Goal: Task Accomplishment & Management: Manage account settings

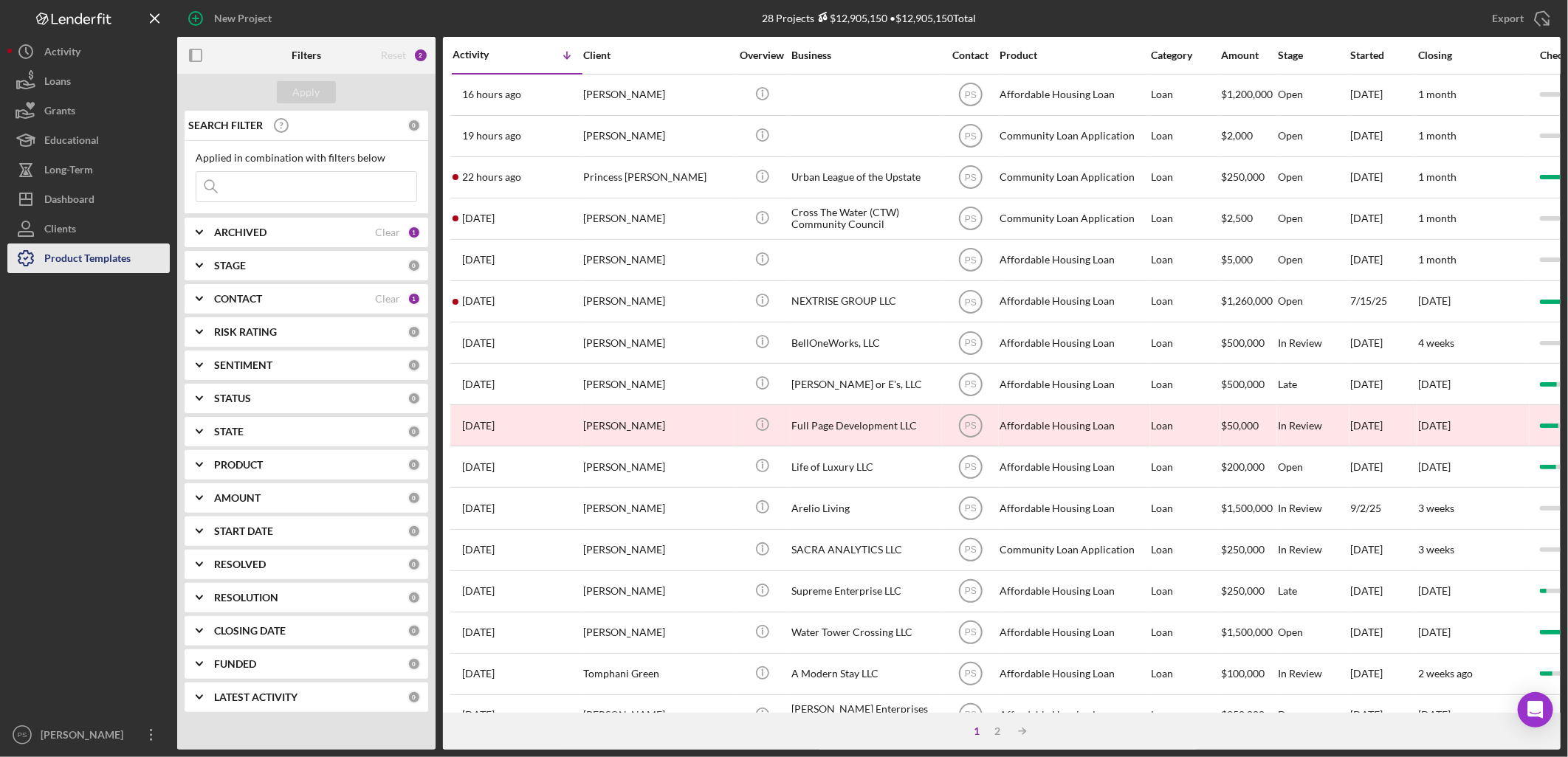
click at [67, 256] on div "Product Templates" at bounding box center [88, 260] width 87 height 33
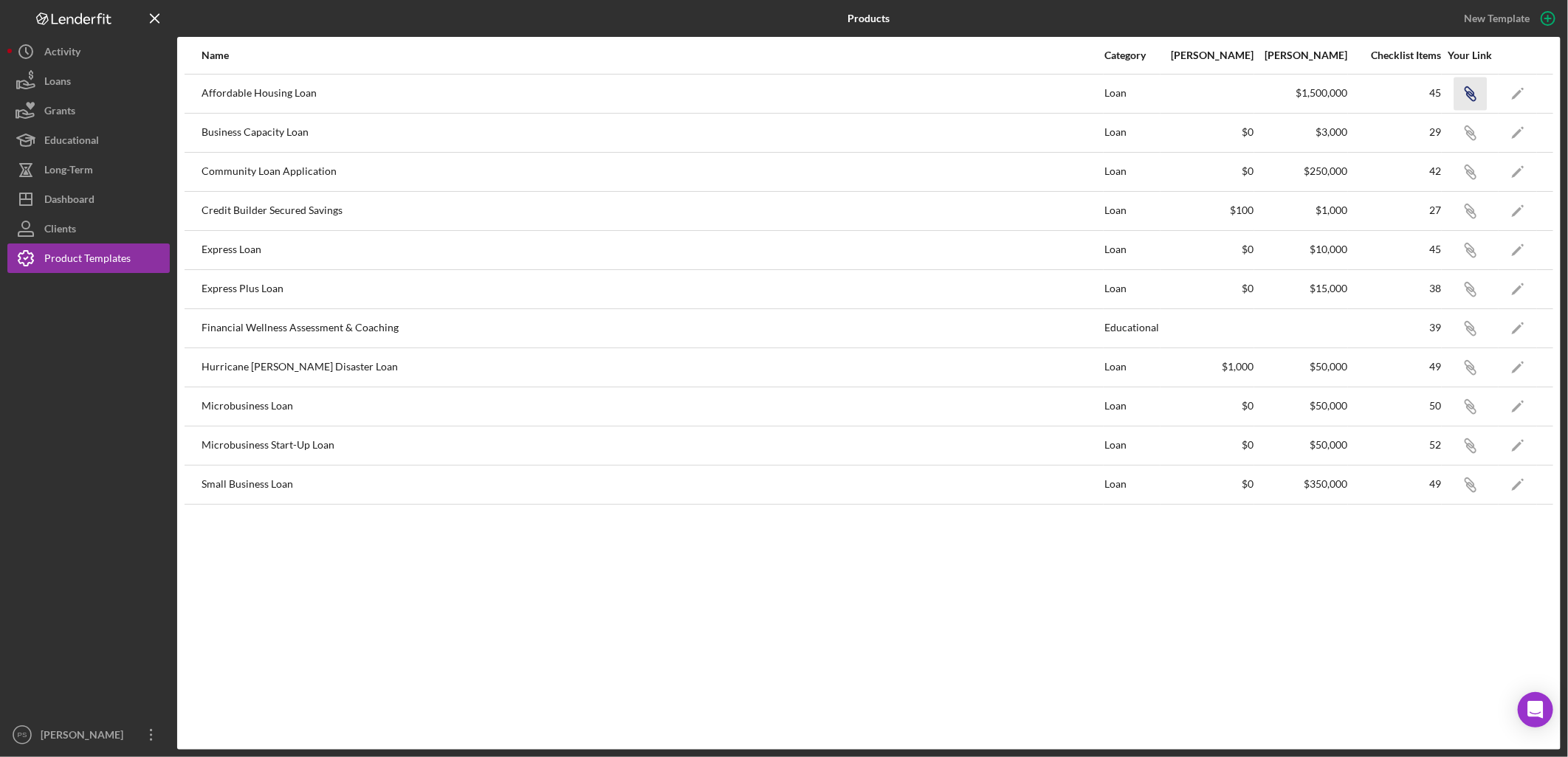
click at [1470, 93] on icon "button" at bounding box center [1469, 91] width 9 height 9
click at [93, 188] on div "Dashboard" at bounding box center [69, 201] width 50 height 33
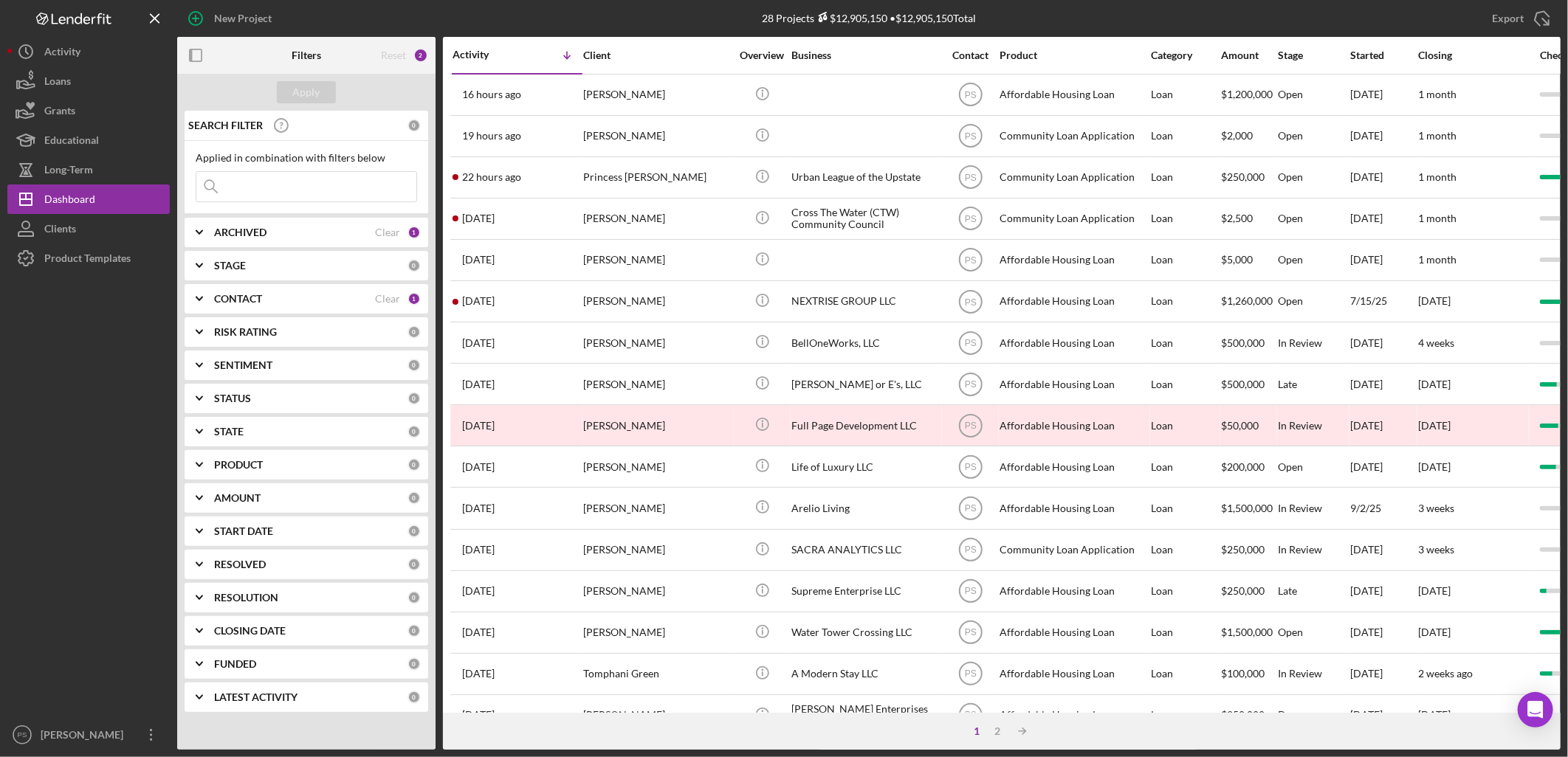
click at [315, 268] on div "STAGE" at bounding box center [311, 266] width 193 height 12
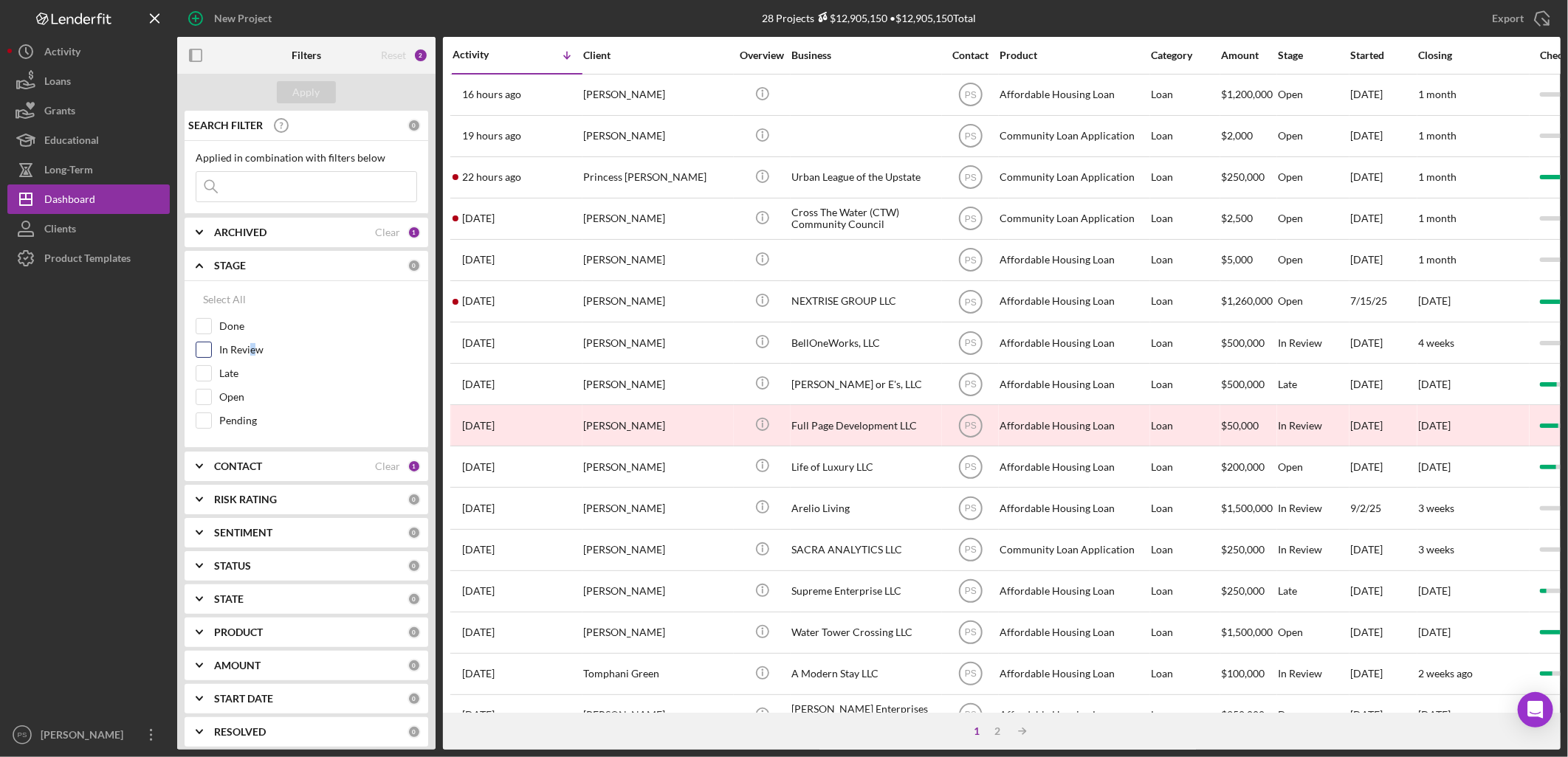
click at [254, 350] on label "In Review" at bounding box center [318, 350] width 198 height 15
drag, startPoint x: 254, startPoint y: 350, endPoint x: 228, endPoint y: 389, distance: 46.9
click at [234, 378] on label "Late" at bounding box center [318, 373] width 198 height 15
click at [211, 378] on input "Late" at bounding box center [204, 373] width 15 height 15
checkbox input "true"
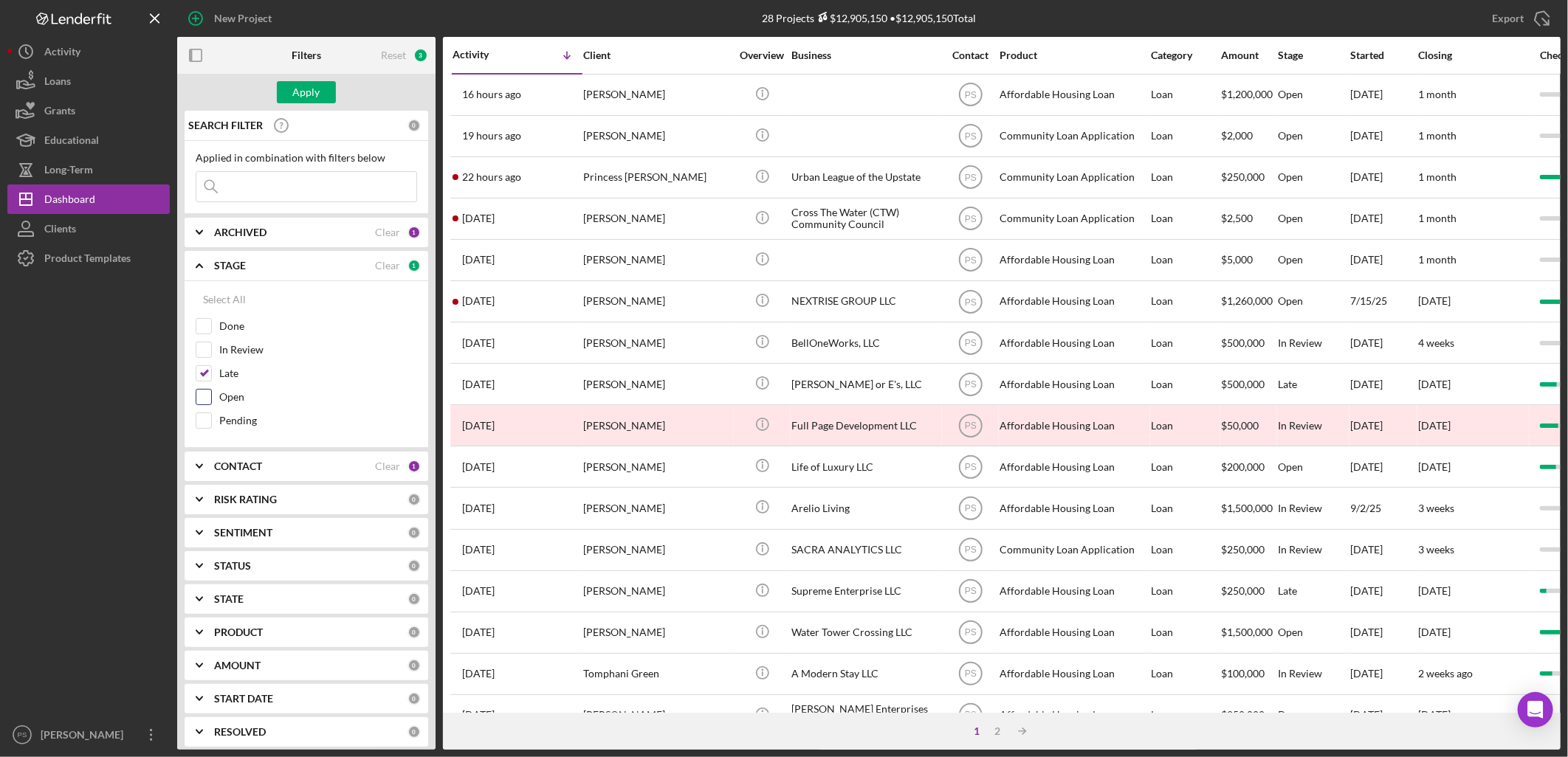
click at [230, 394] on label "Open" at bounding box center [318, 397] width 198 height 15
click at [211, 394] on input "Open" at bounding box center [204, 397] width 15 height 15
checkbox input "true"
click at [207, 348] on input "In Review" at bounding box center [204, 350] width 15 height 15
checkbox input "true"
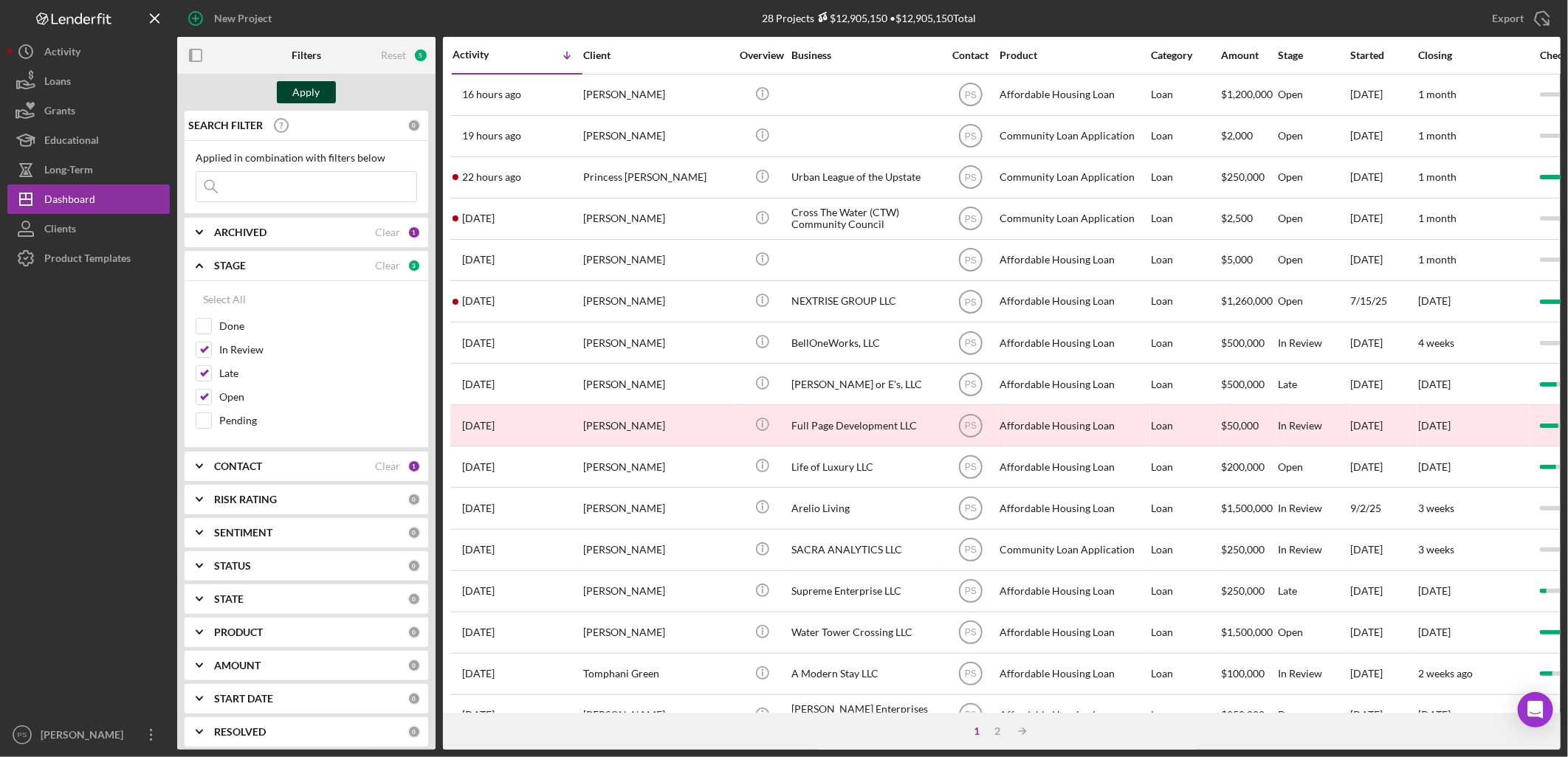
click at [320, 97] on button "Apply" at bounding box center [306, 92] width 59 height 23
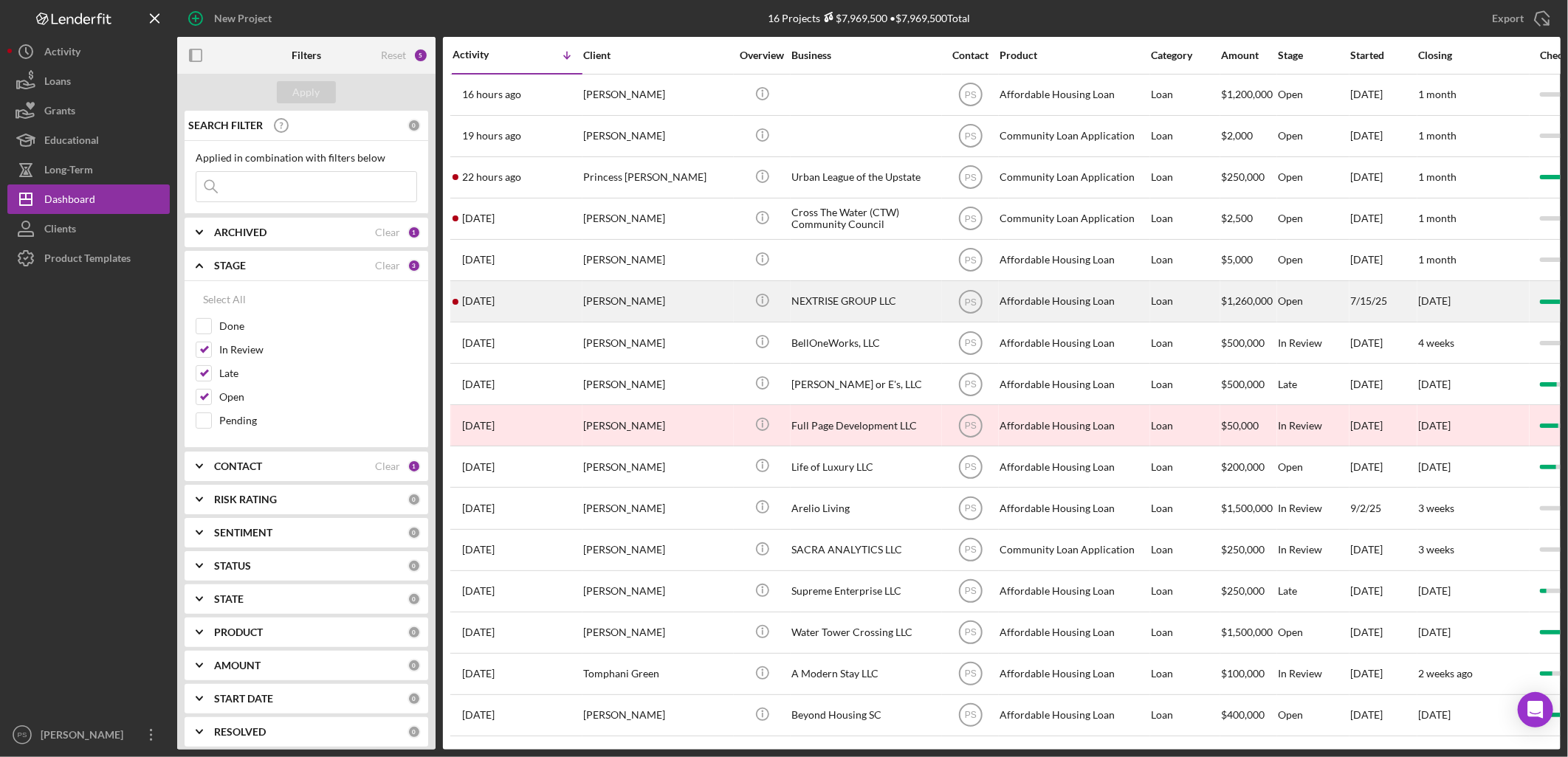
scroll to position [16, 0]
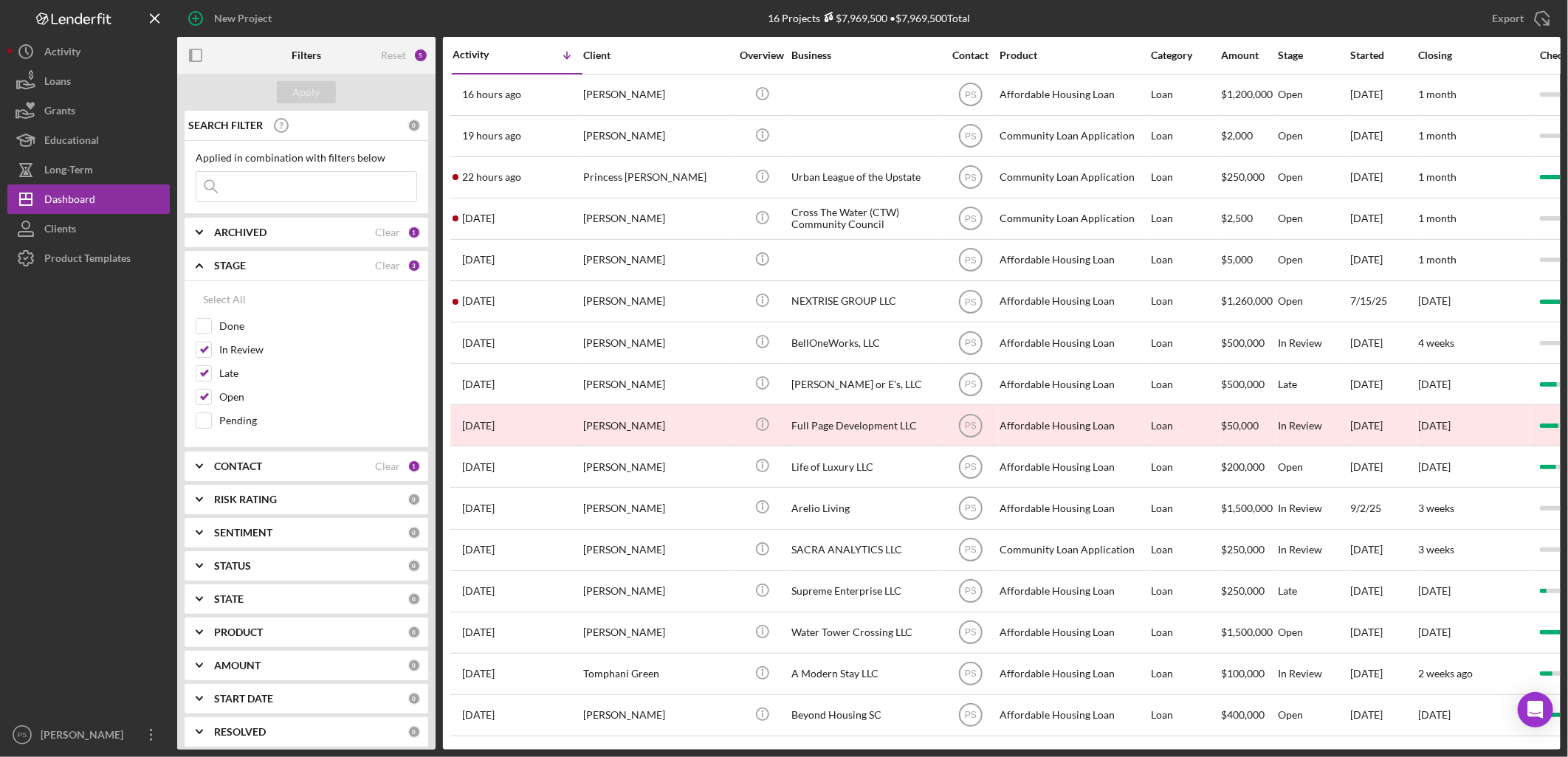
click at [262, 233] on b "ARCHIVED" at bounding box center [240, 233] width 53 height 12
click at [203, 321] on input "Archived" at bounding box center [204, 317] width 15 height 15
checkbox input "true"
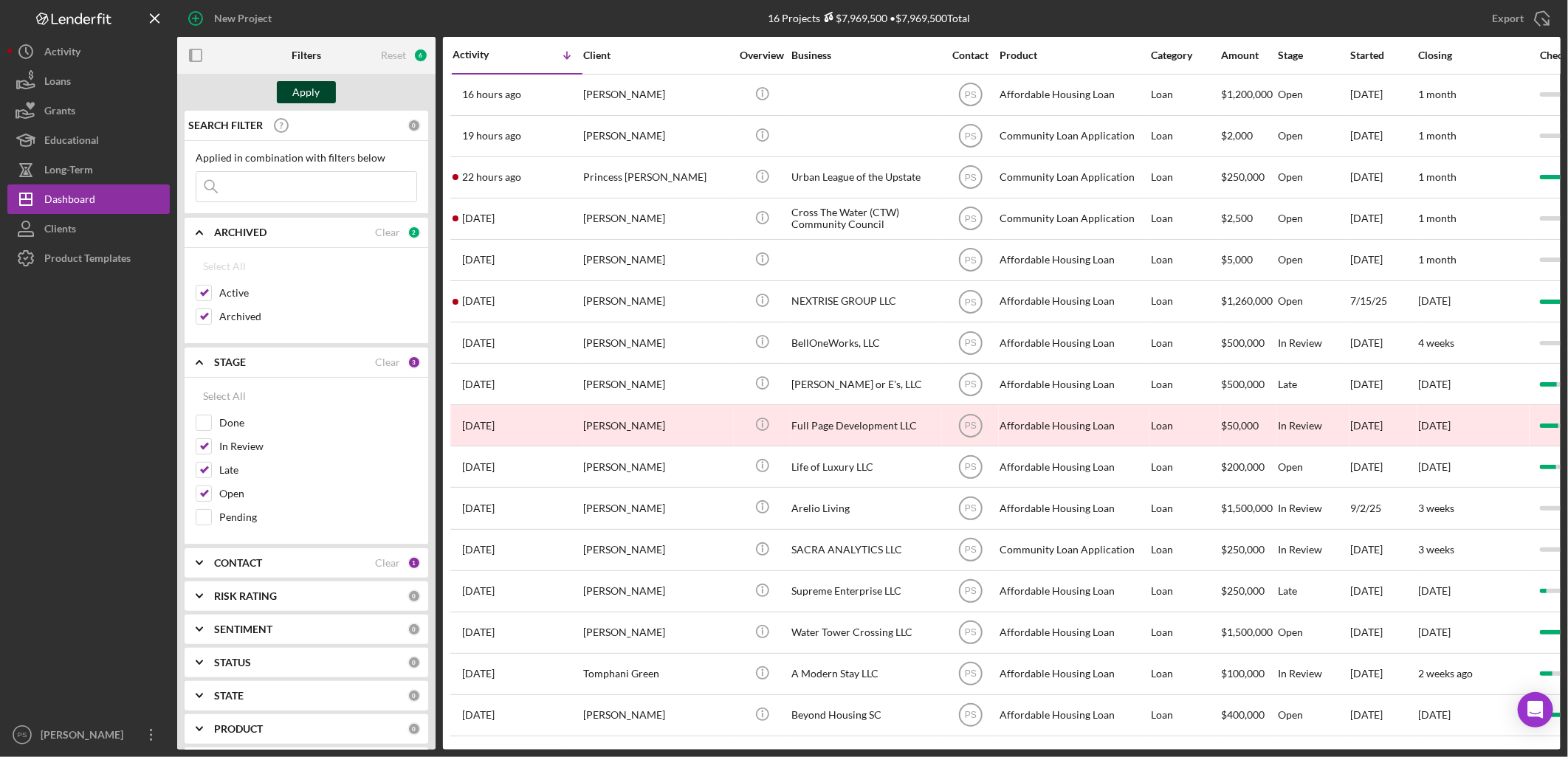
click at [298, 91] on div "Apply" at bounding box center [306, 92] width 28 height 23
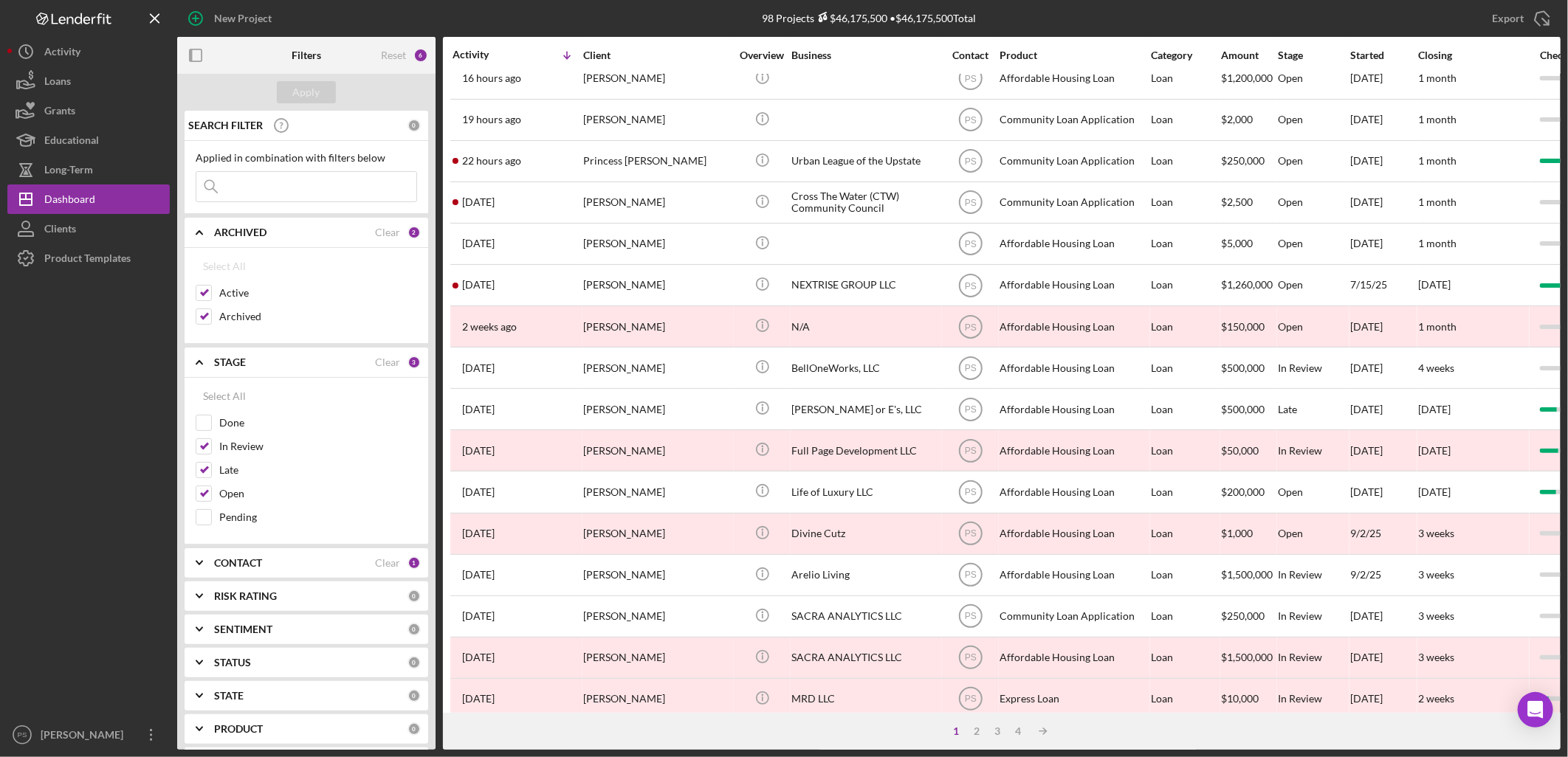
click at [254, 181] on input at bounding box center [306, 186] width 220 height 29
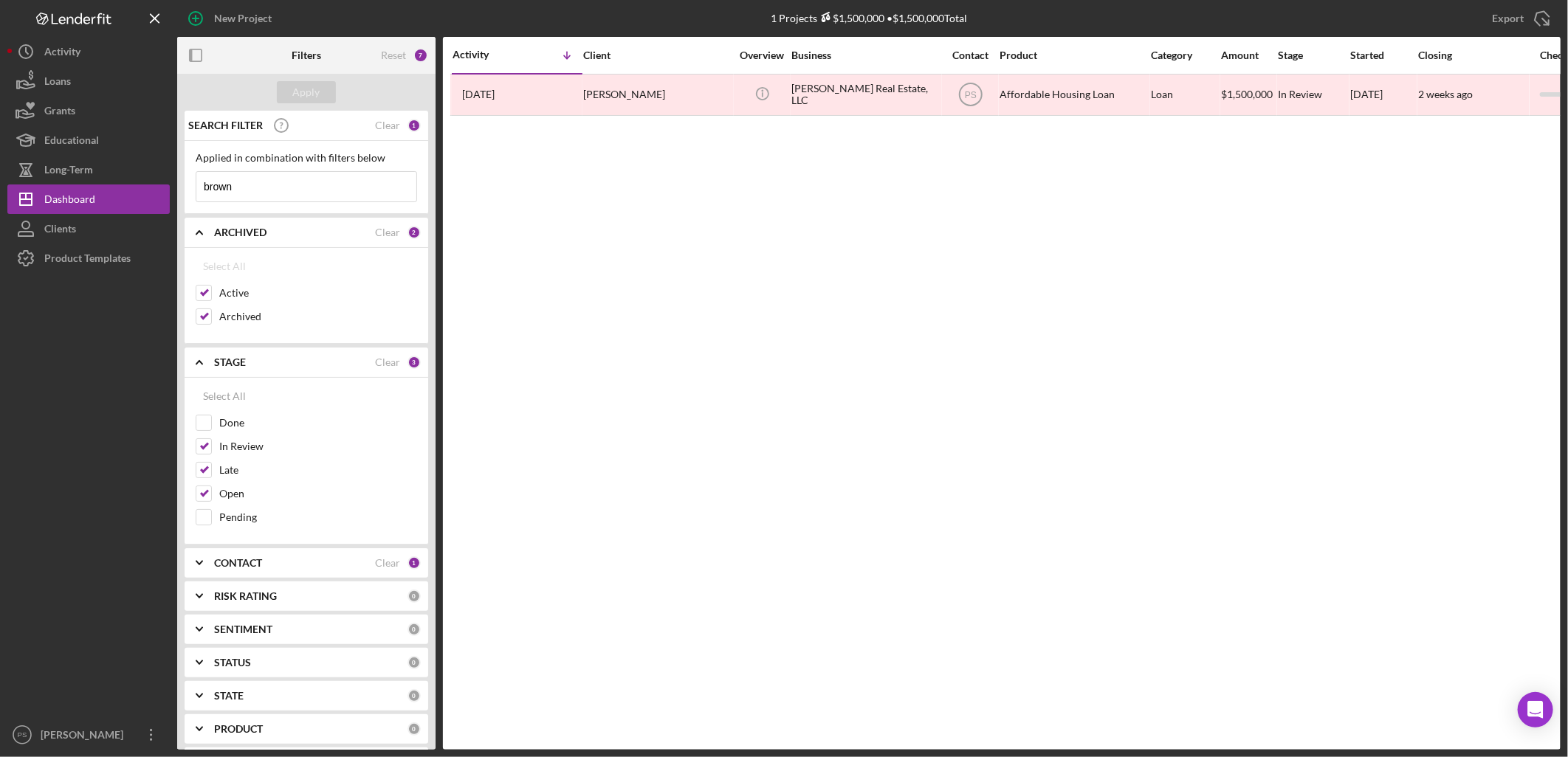
scroll to position [0, 0]
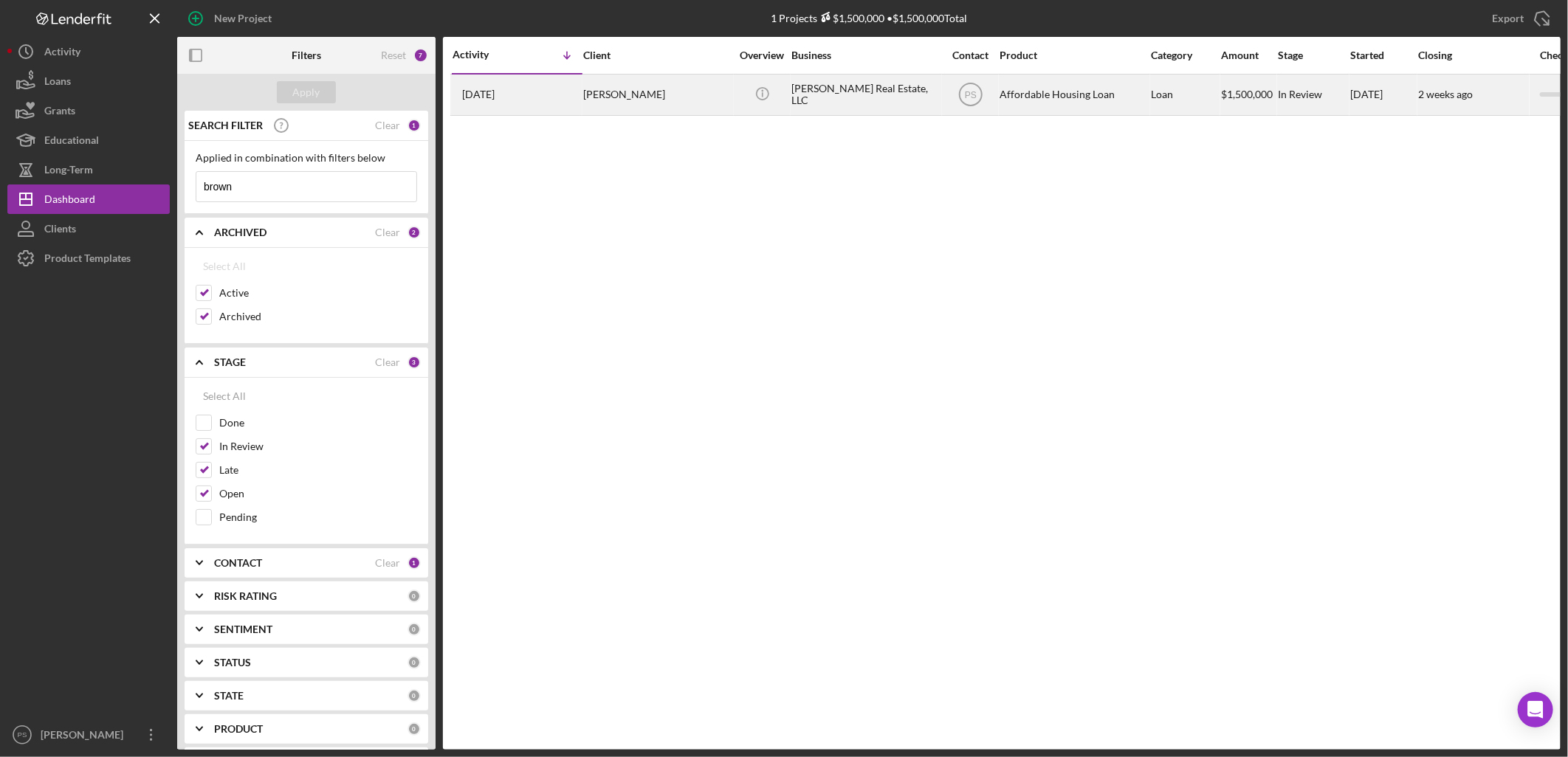
type input "brown"
click at [822, 103] on div "[PERSON_NAME] Real Estate, LLC" at bounding box center [865, 94] width 148 height 39
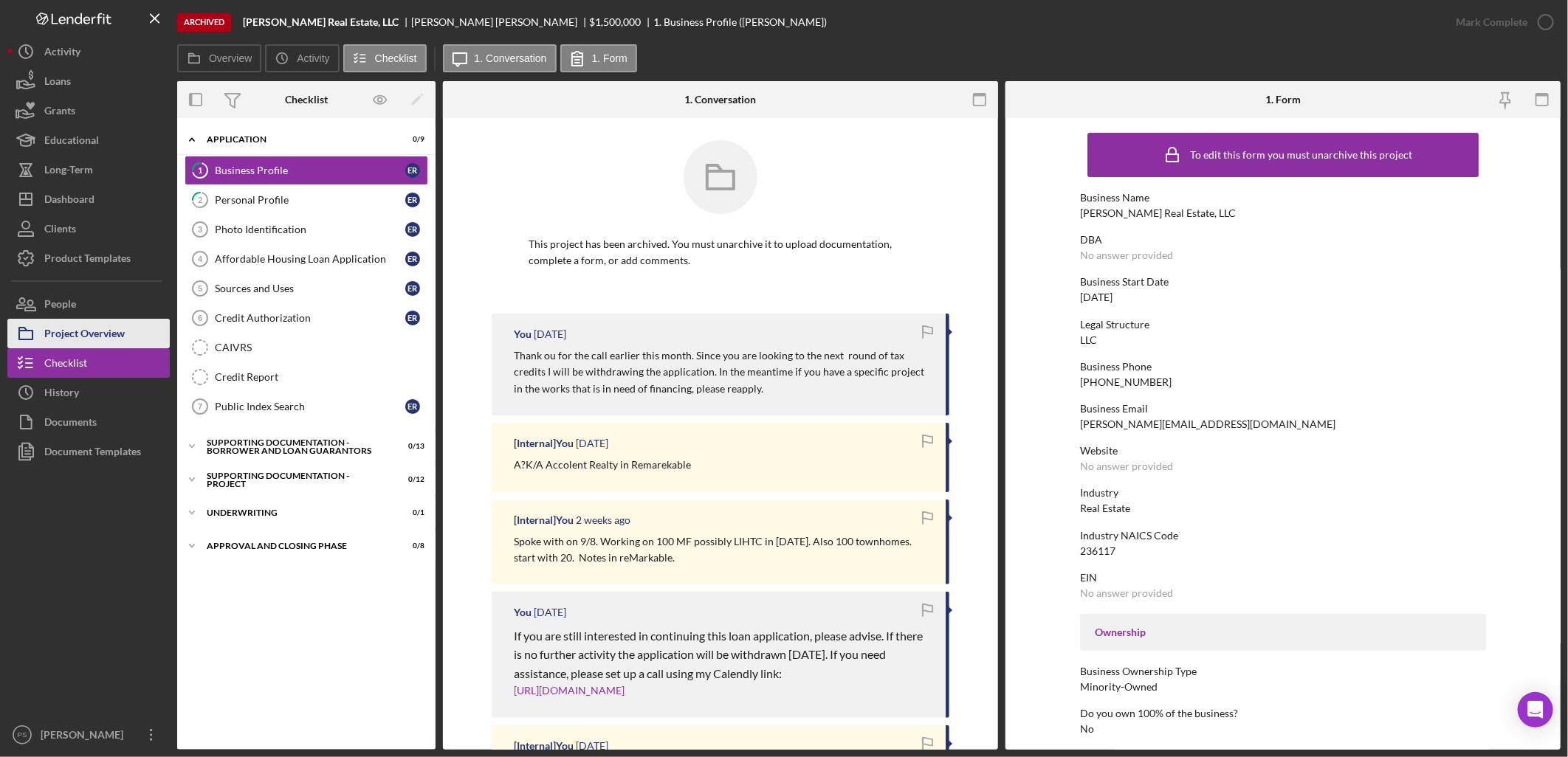
click at [123, 333] on div "Project Overview" at bounding box center [84, 335] width 80 height 33
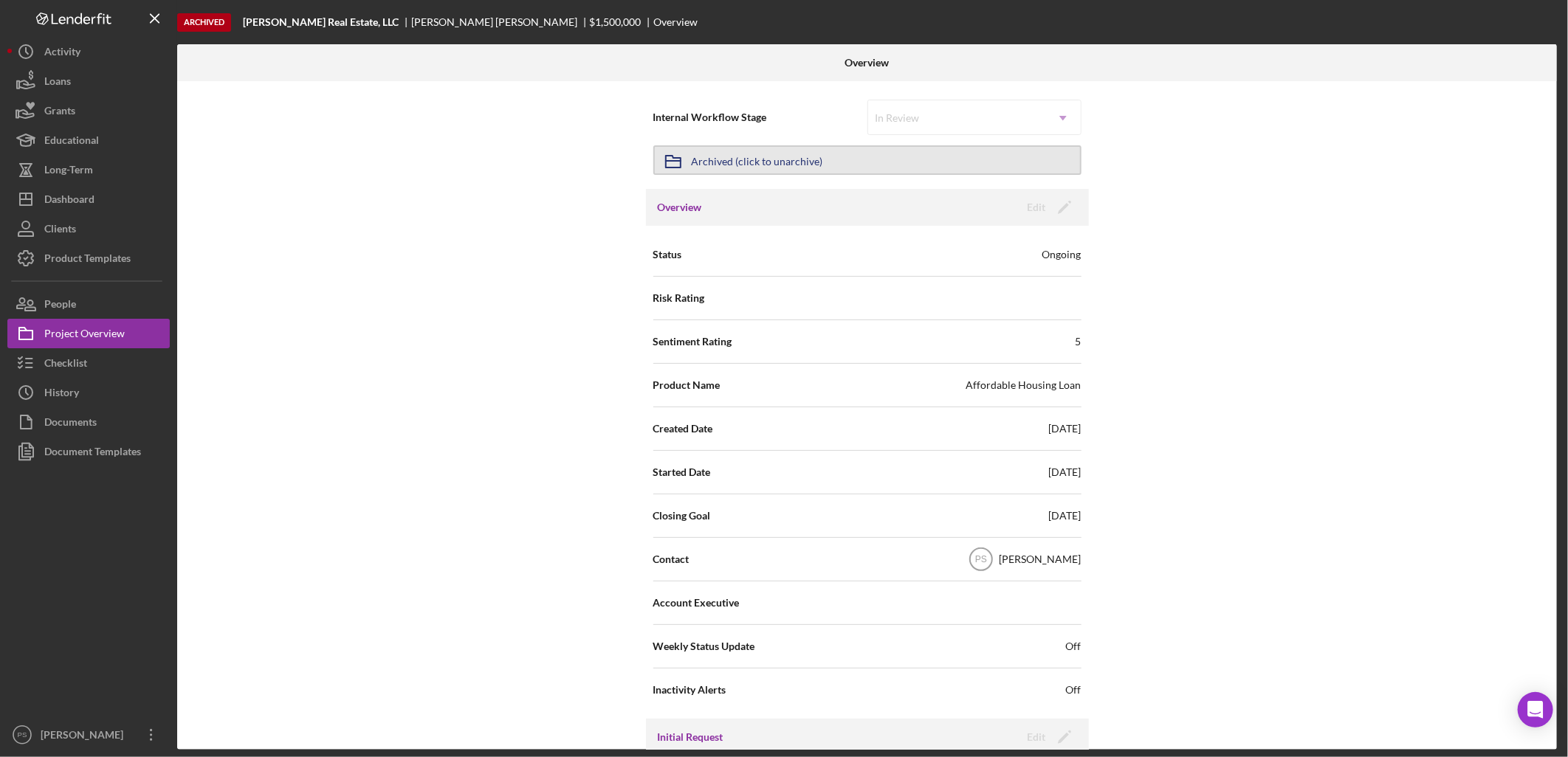
click at [801, 165] on div "Archived (click to unarchive)" at bounding box center [757, 160] width 132 height 27
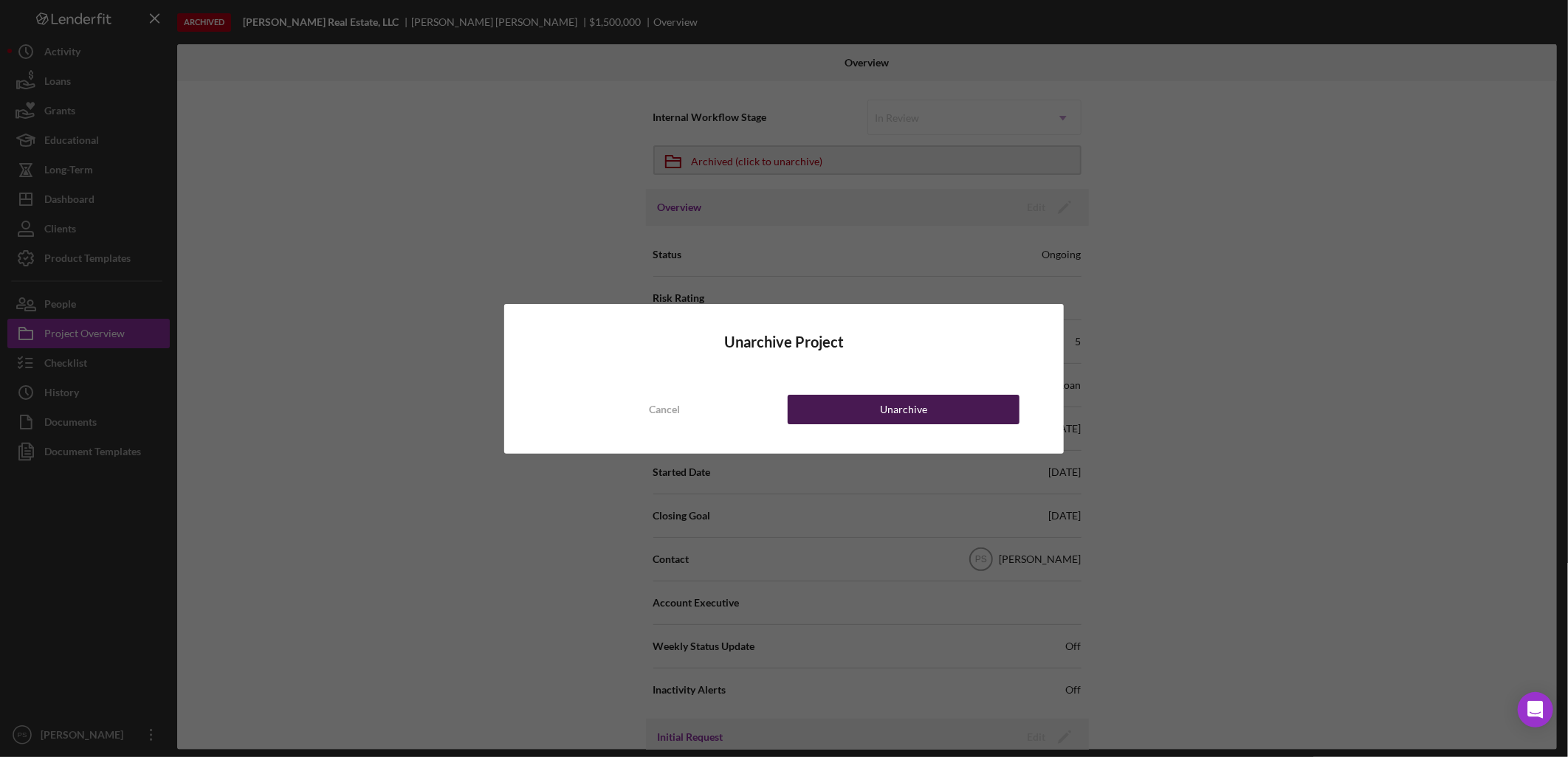
click at [886, 411] on div "Unarchive" at bounding box center [903, 409] width 48 height 29
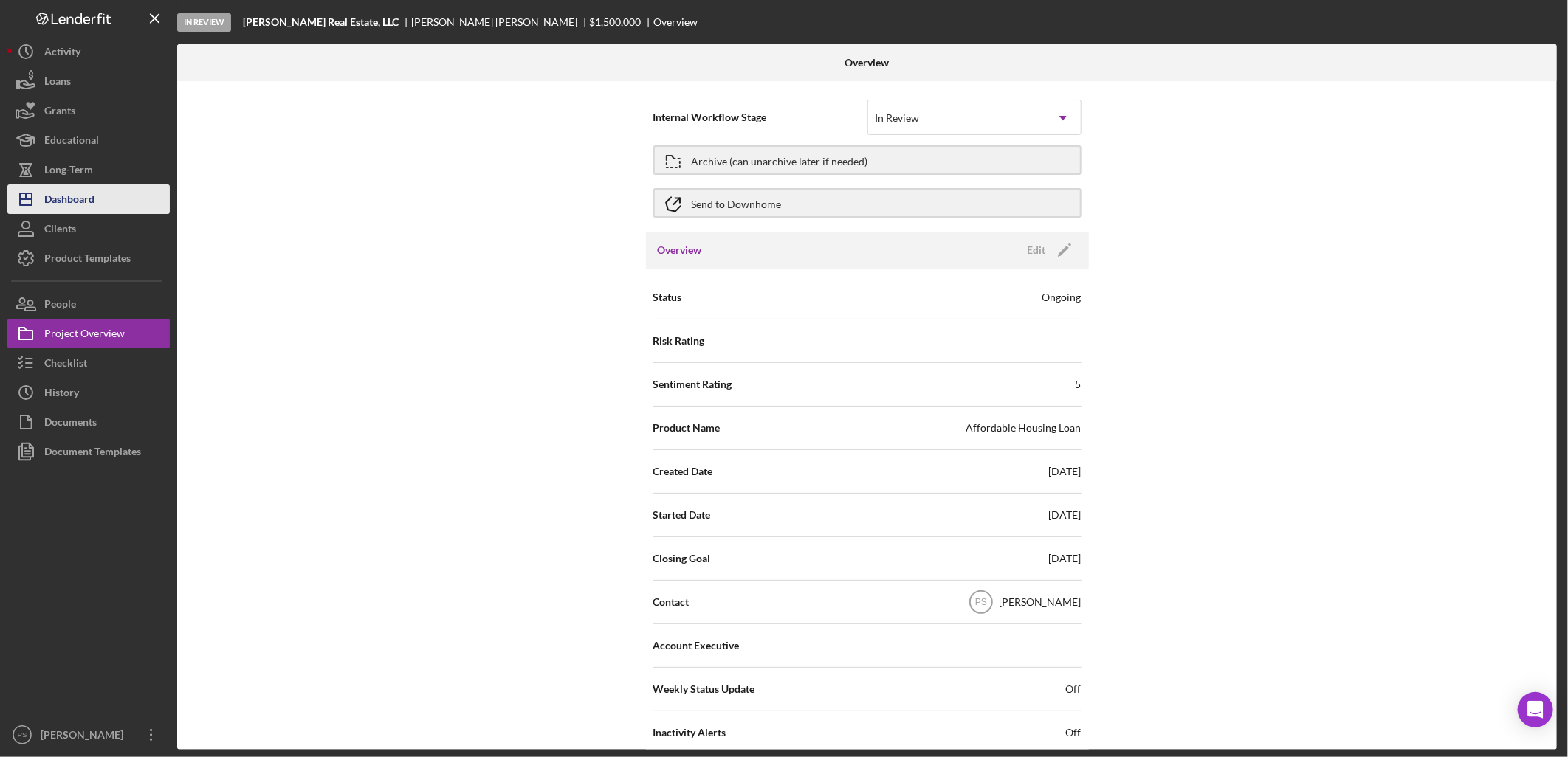
click at [87, 196] on div "Dashboard" at bounding box center [69, 201] width 50 height 33
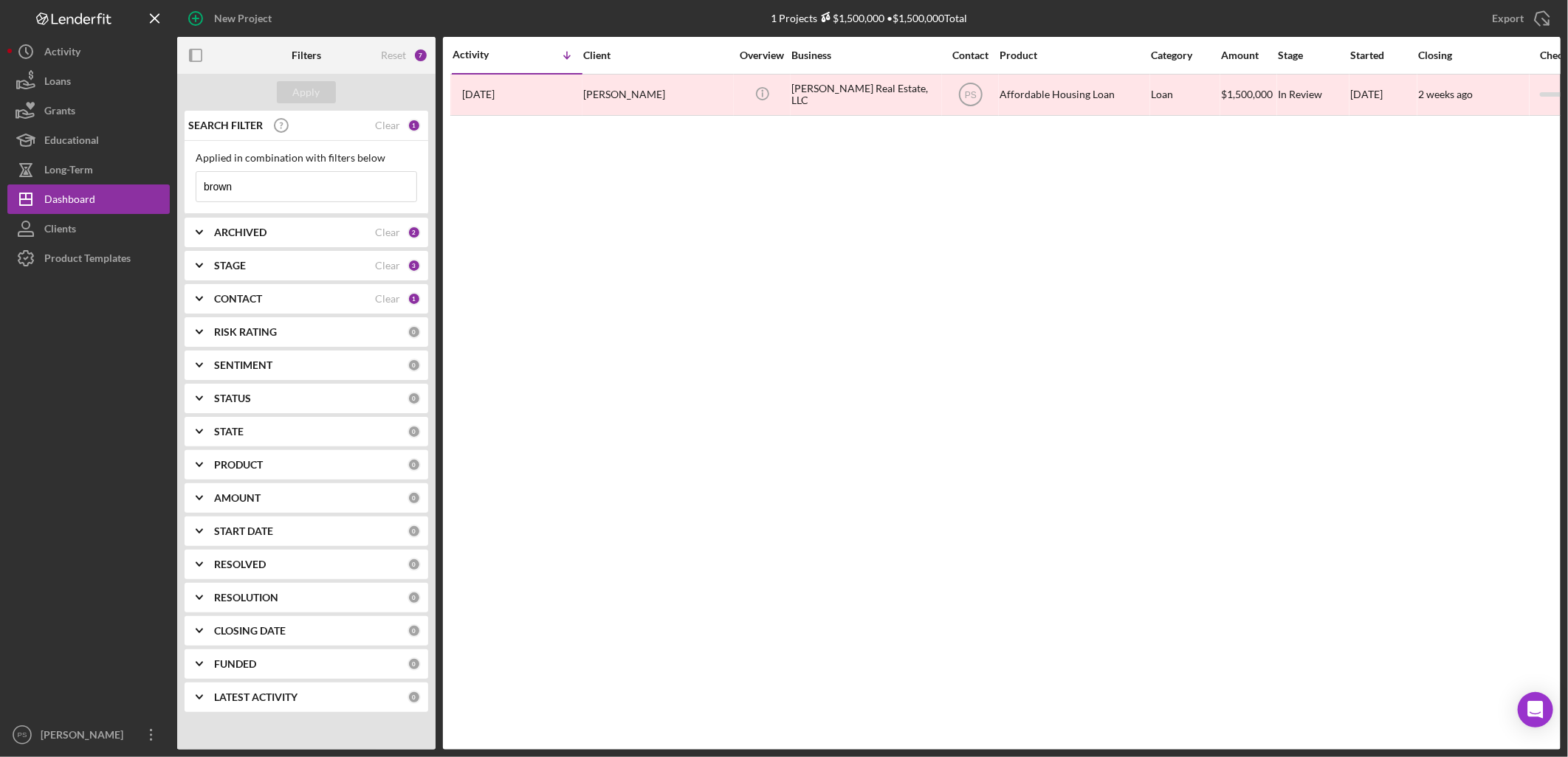
click at [267, 228] on div "ARCHIVED" at bounding box center [294, 233] width 161 height 12
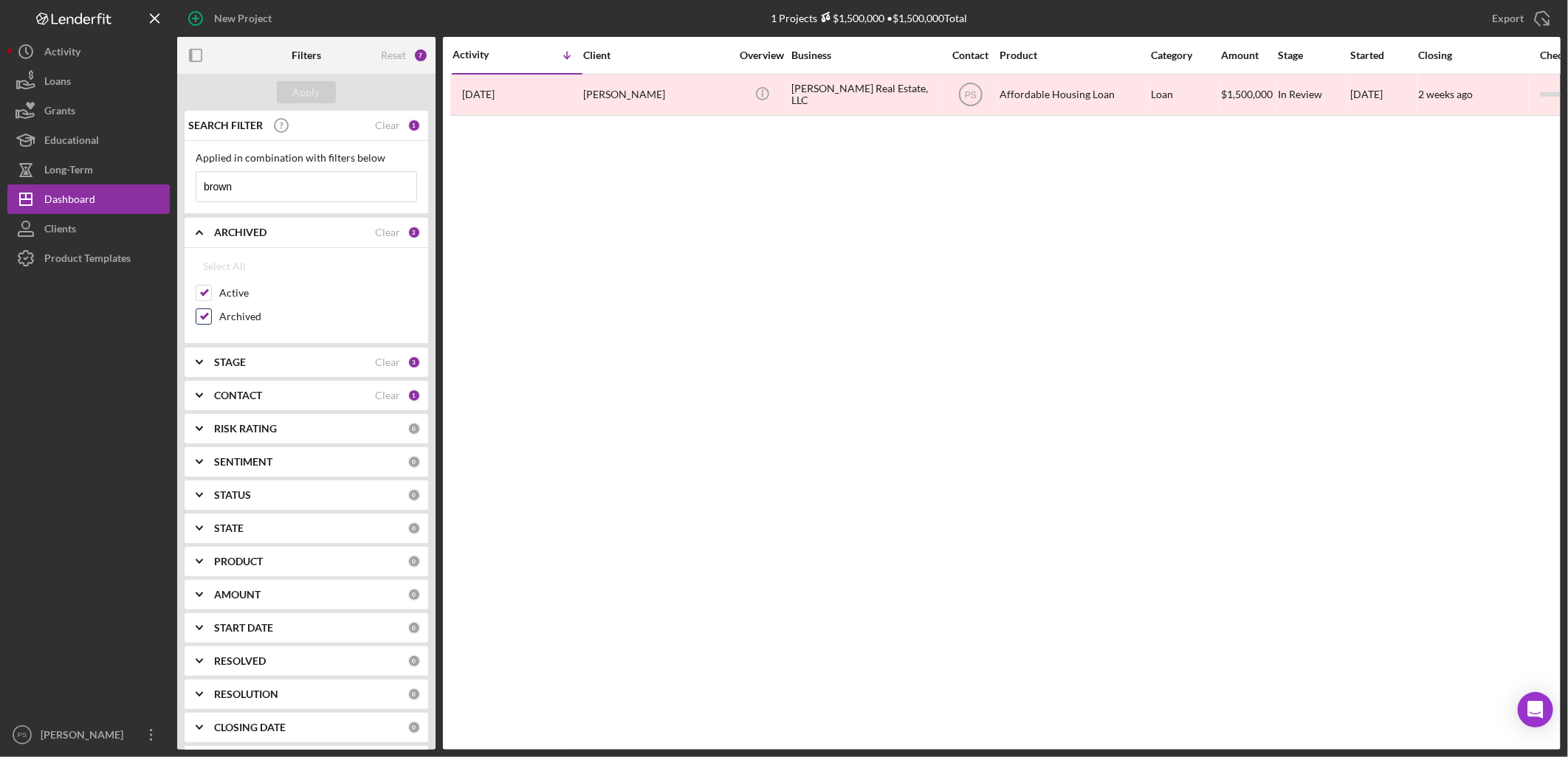
click at [209, 319] on input "Archived" at bounding box center [204, 317] width 15 height 15
checkbox input "false"
click at [319, 83] on button "Apply" at bounding box center [306, 92] width 59 height 23
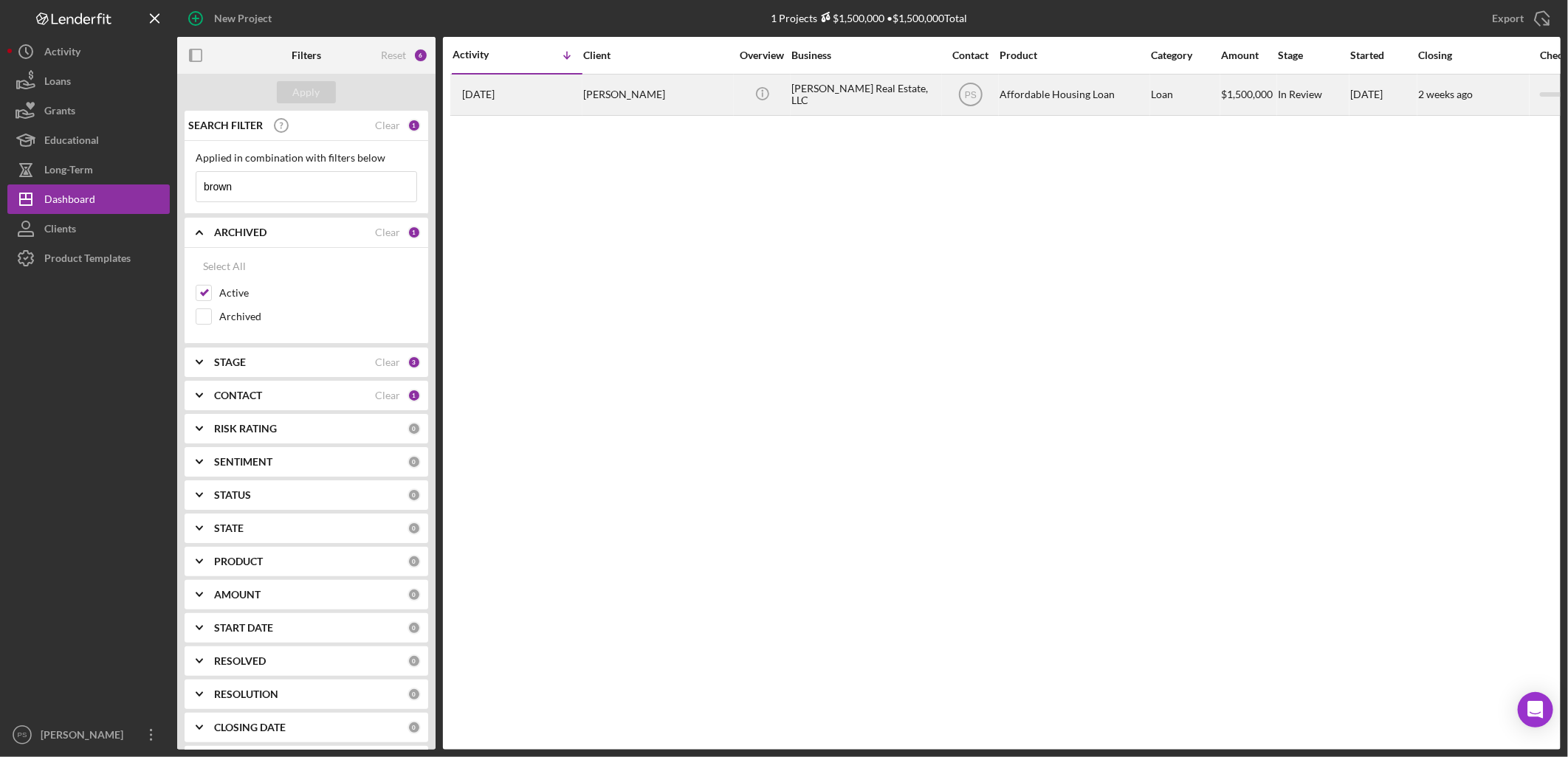
click at [640, 93] on div "[PERSON_NAME]" at bounding box center [656, 94] width 148 height 39
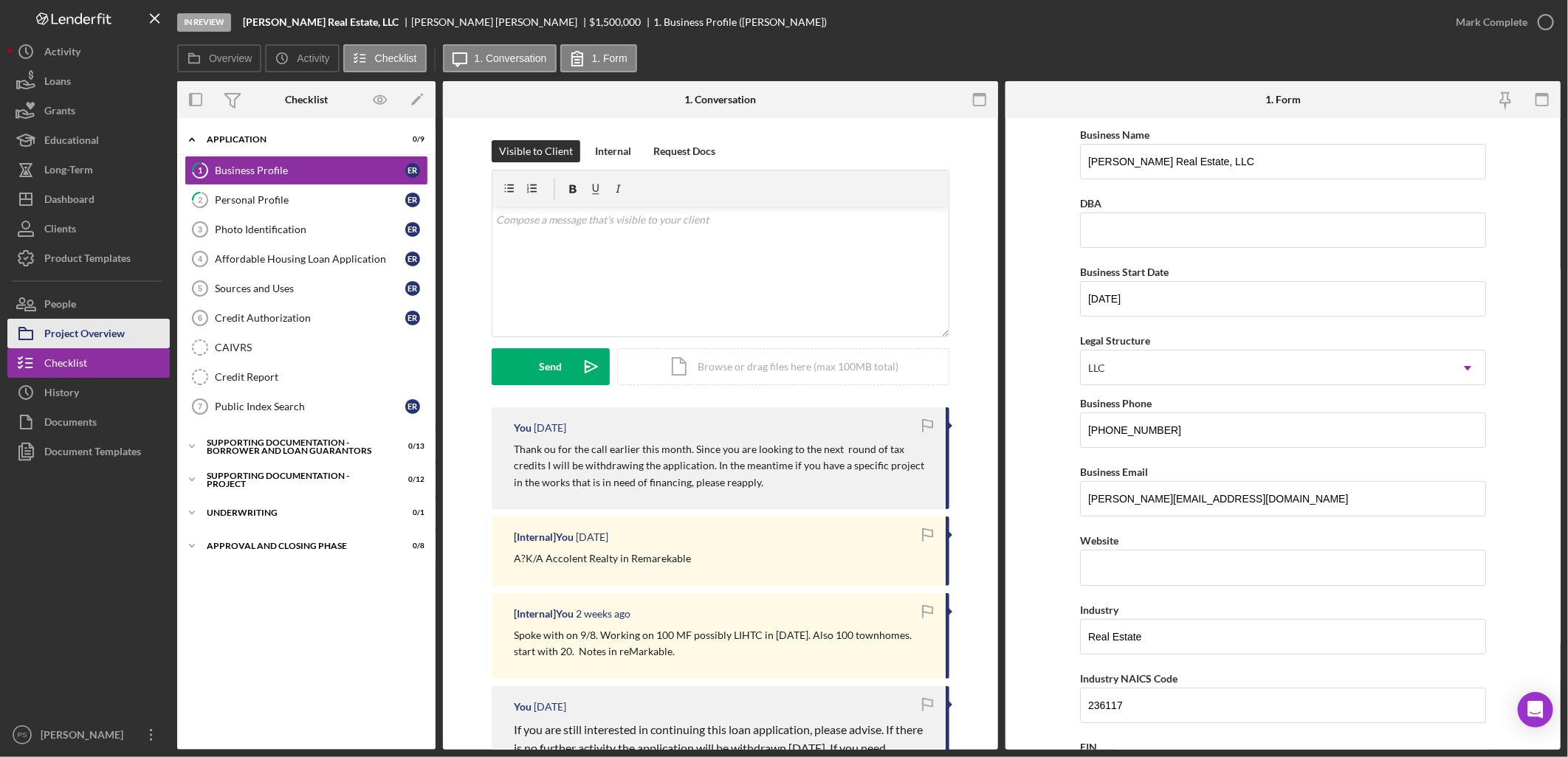
click at [121, 332] on div "Project Overview" at bounding box center [84, 335] width 80 height 33
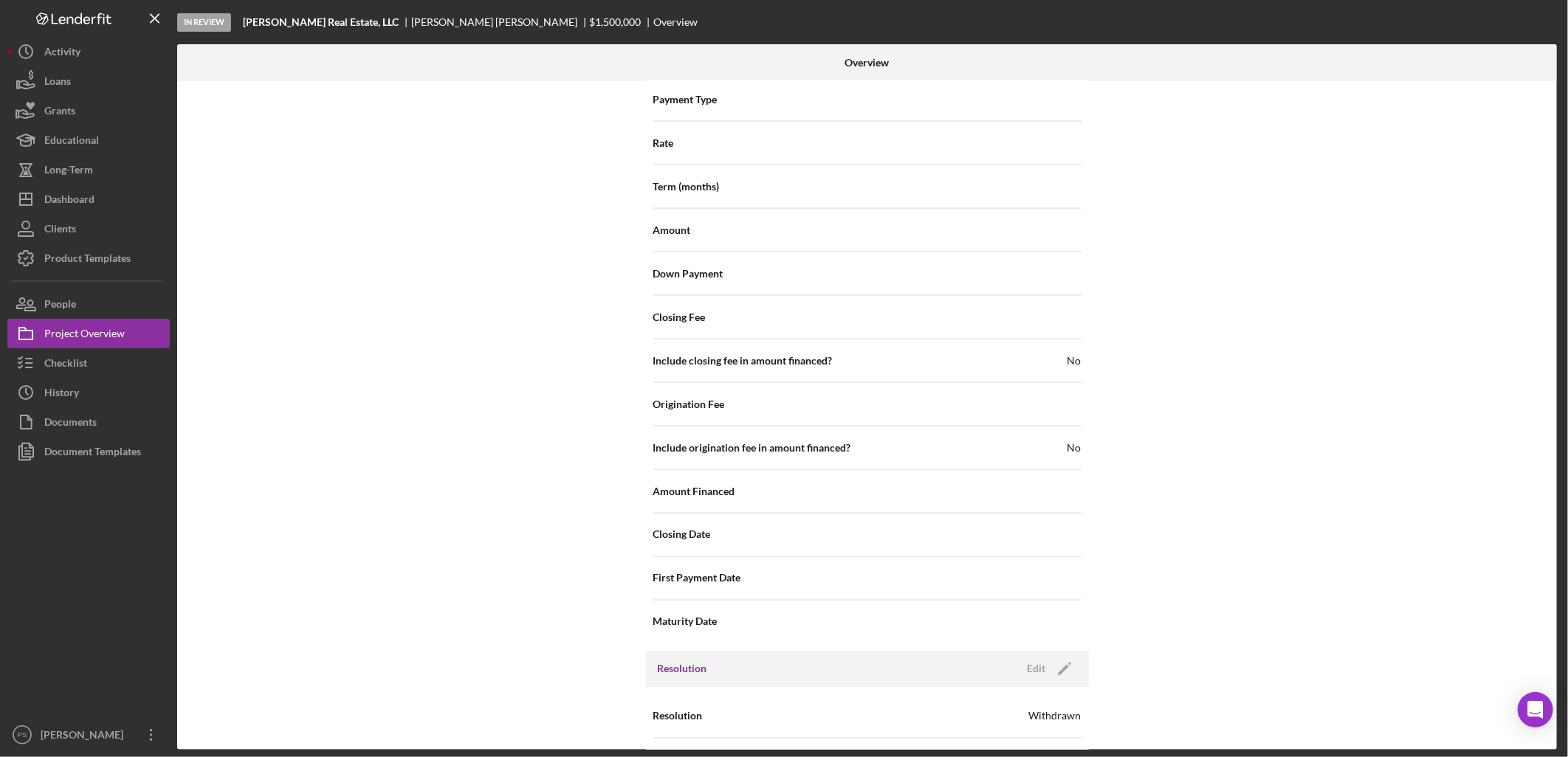
scroll to position [1443, 0]
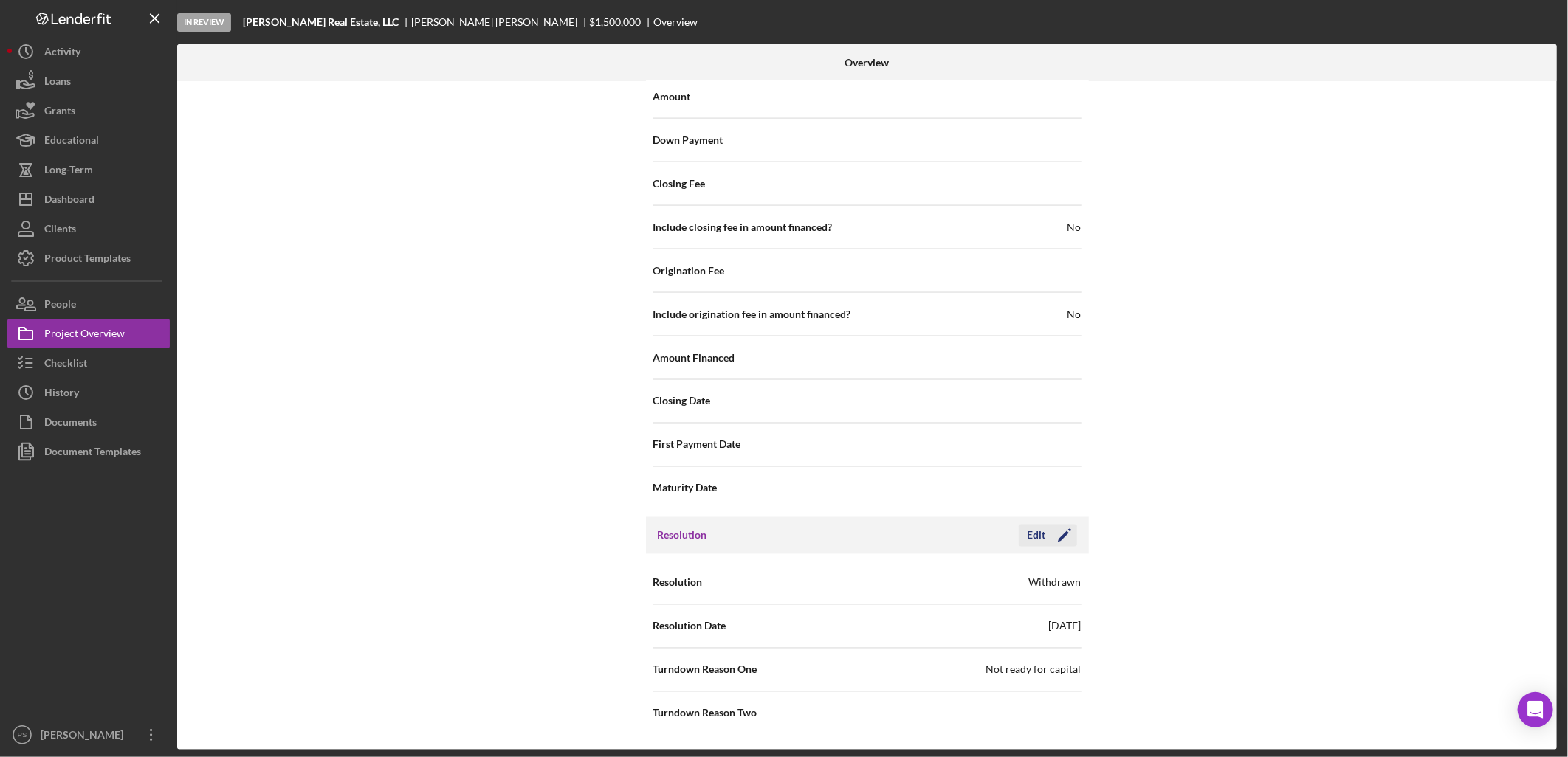
click at [1046, 530] on icon "Icon/Edit" at bounding box center [1064, 535] width 37 height 37
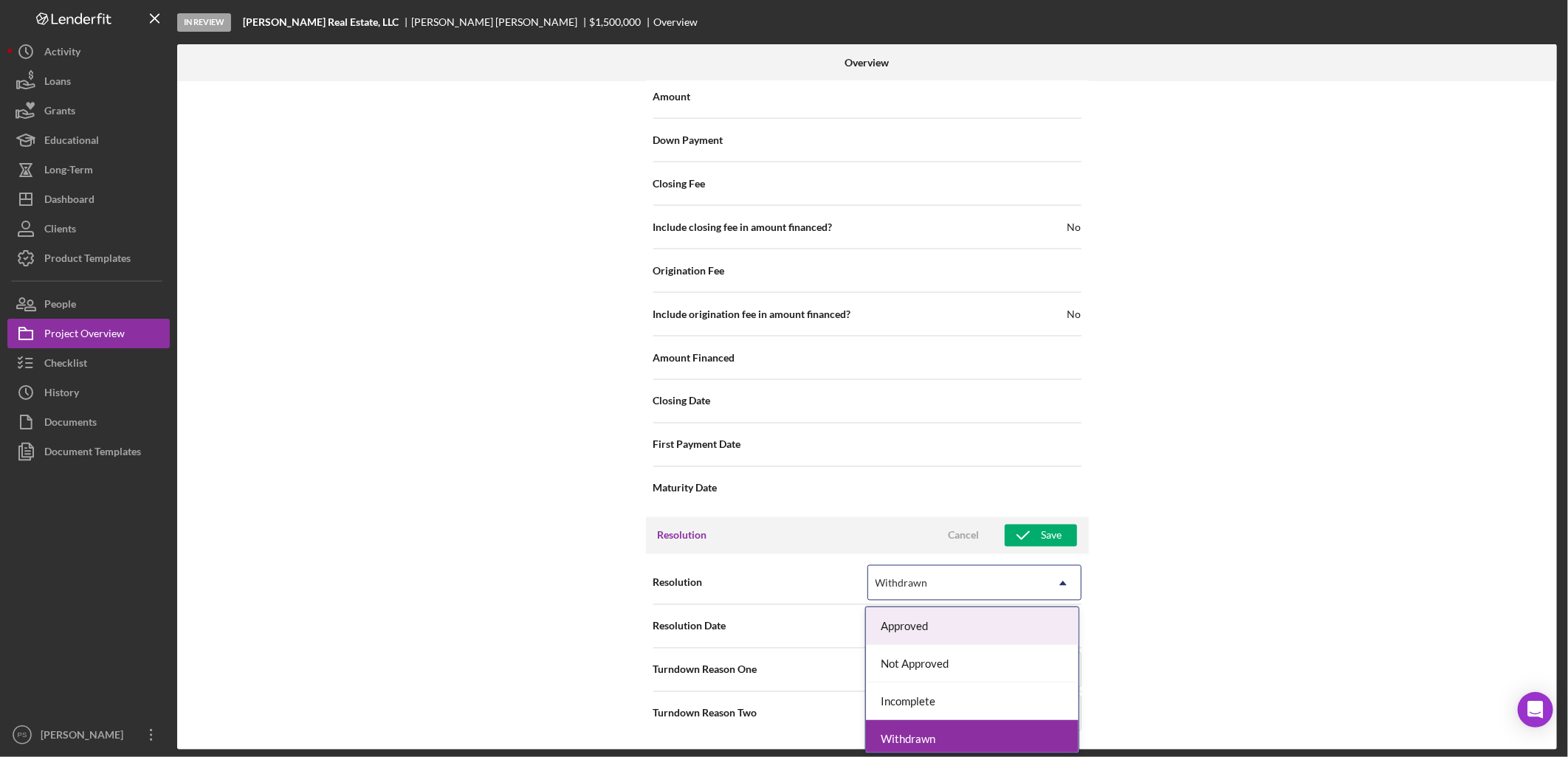
click at [1061, 584] on icon "Icon/Dropdown Arrow" at bounding box center [1063, 584] width 35 height 35
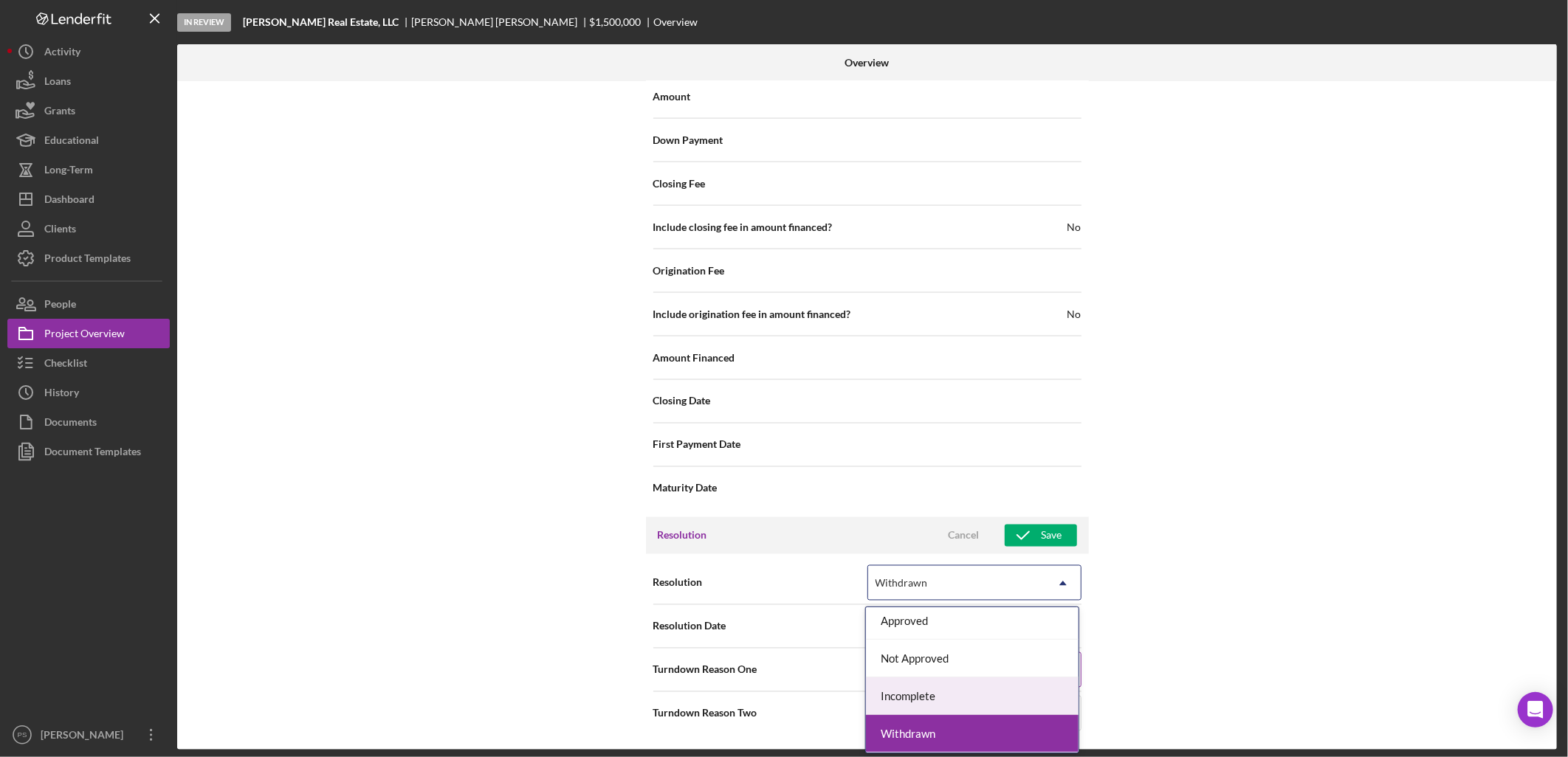
click at [935, 687] on div "Incomplete" at bounding box center [972, 696] width 213 height 38
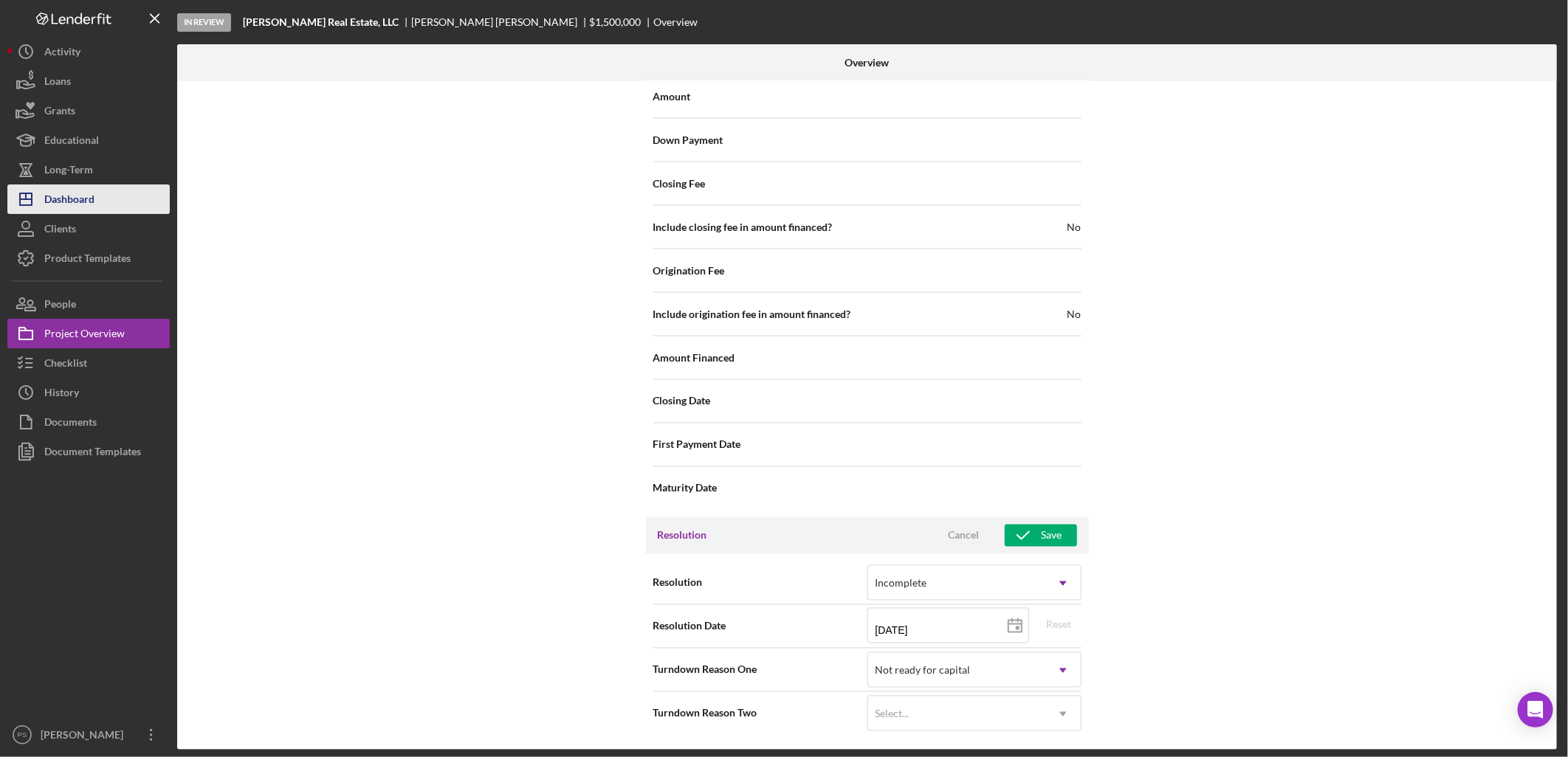
click at [71, 200] on div "Dashboard" at bounding box center [69, 201] width 50 height 33
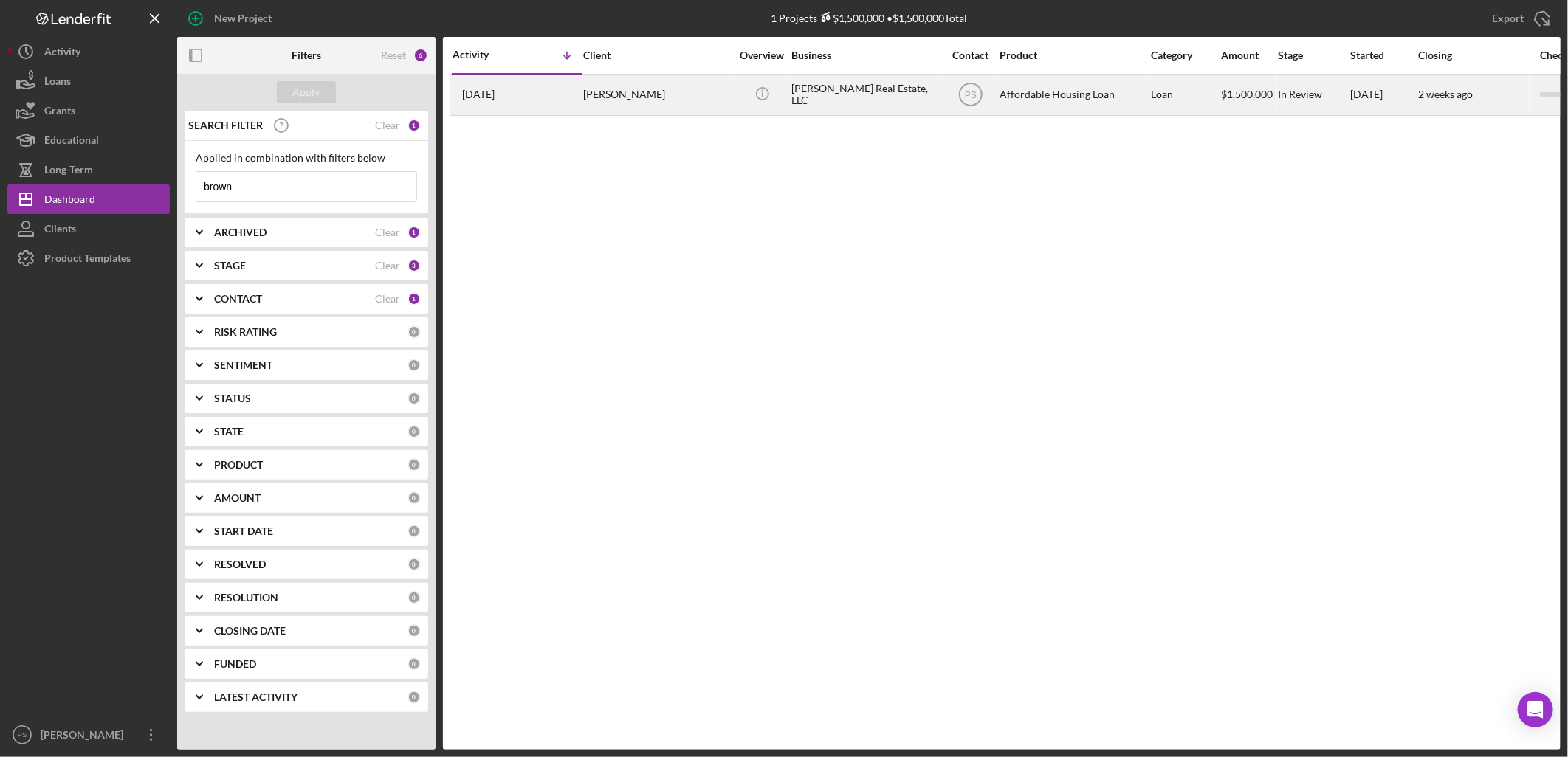
click at [614, 89] on div "[PERSON_NAME]" at bounding box center [656, 94] width 148 height 39
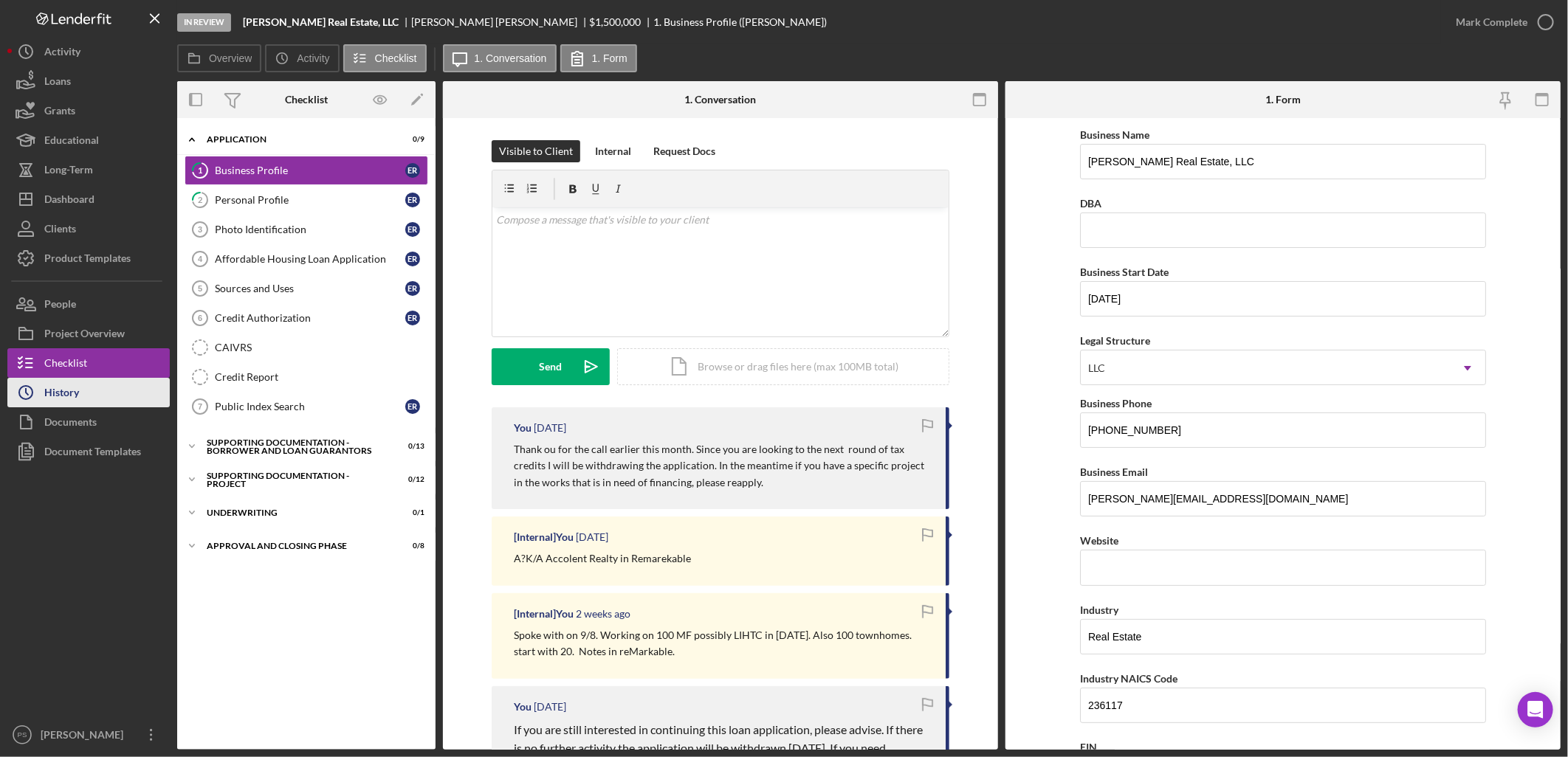
click at [120, 393] on button "Icon/History History" at bounding box center [88, 392] width 163 height 29
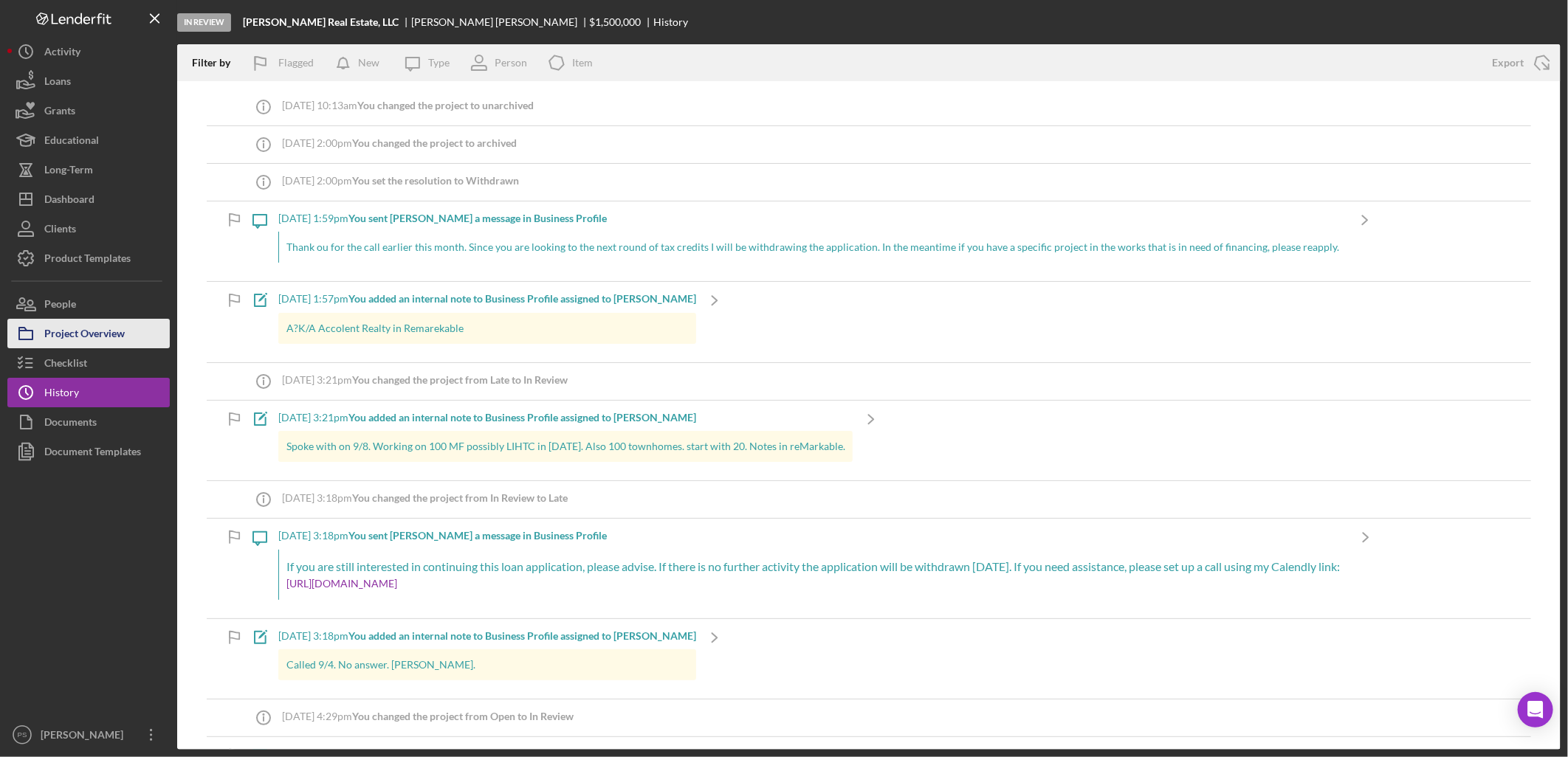
click at [132, 330] on button "Project Overview" at bounding box center [88, 333] width 163 height 29
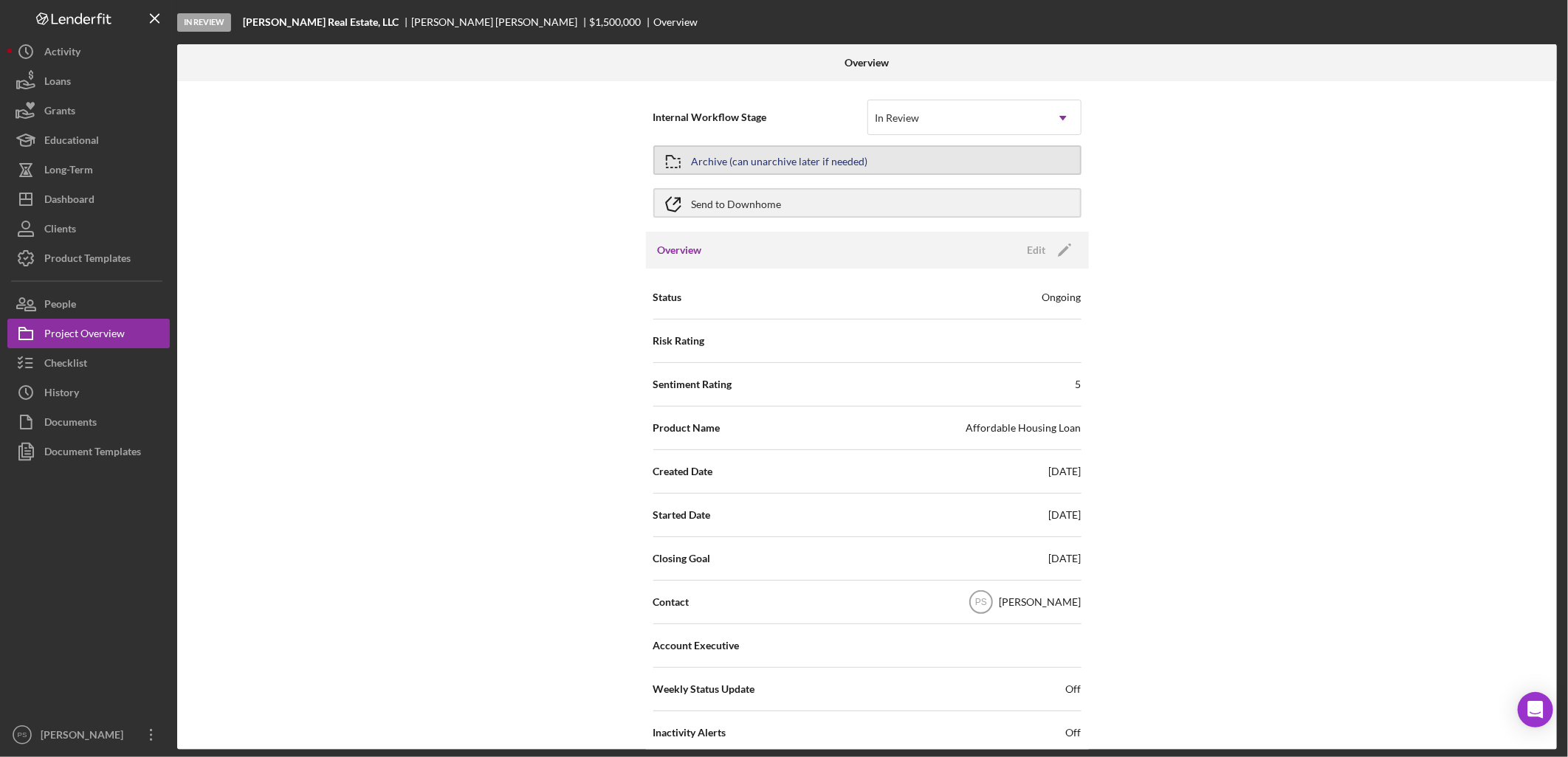
click at [850, 163] on div "Archive (can unarchive later if needed)" at bounding box center [780, 160] width 177 height 27
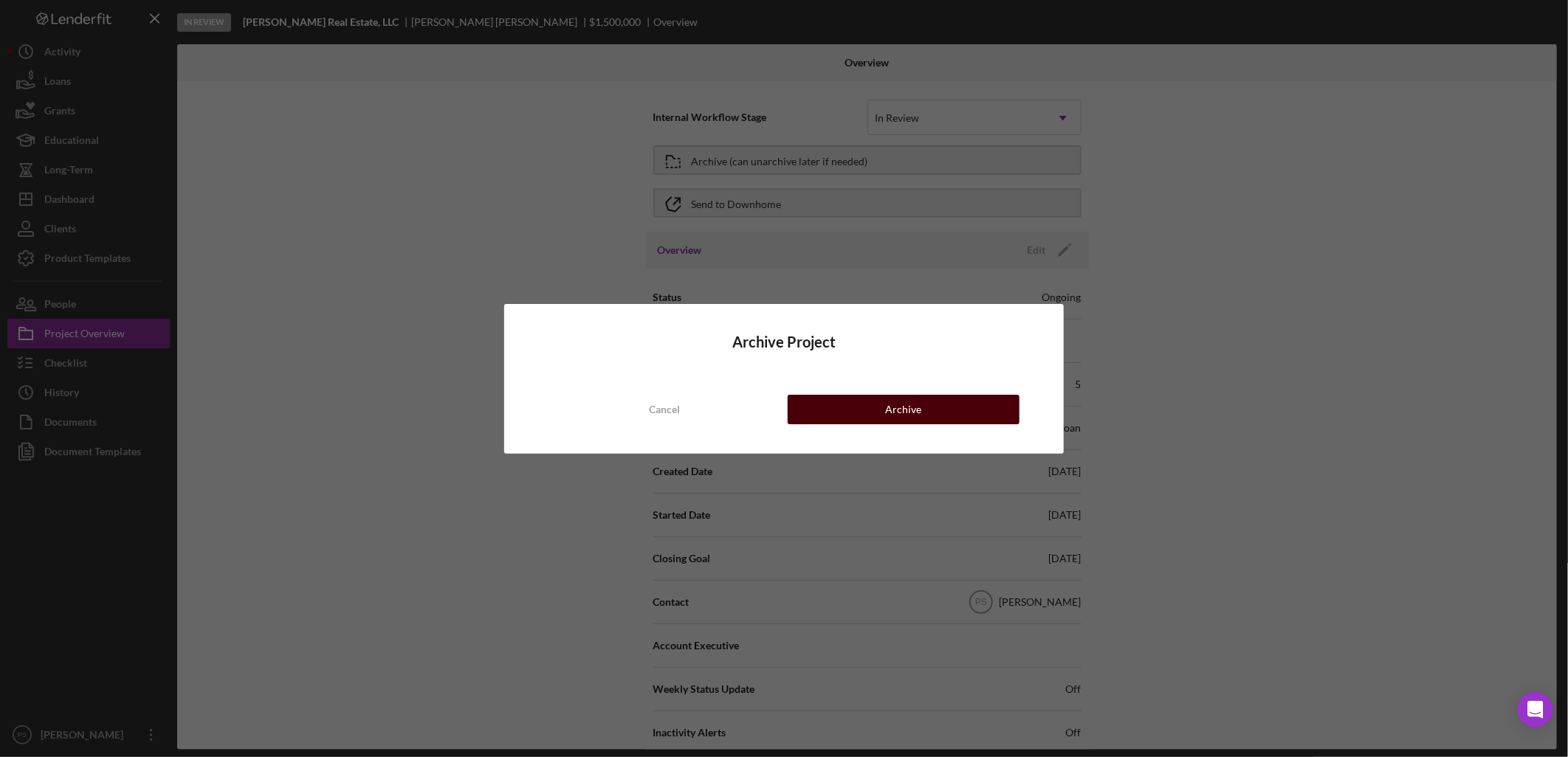
click at [903, 404] on div "Archive" at bounding box center [902, 409] width 36 height 29
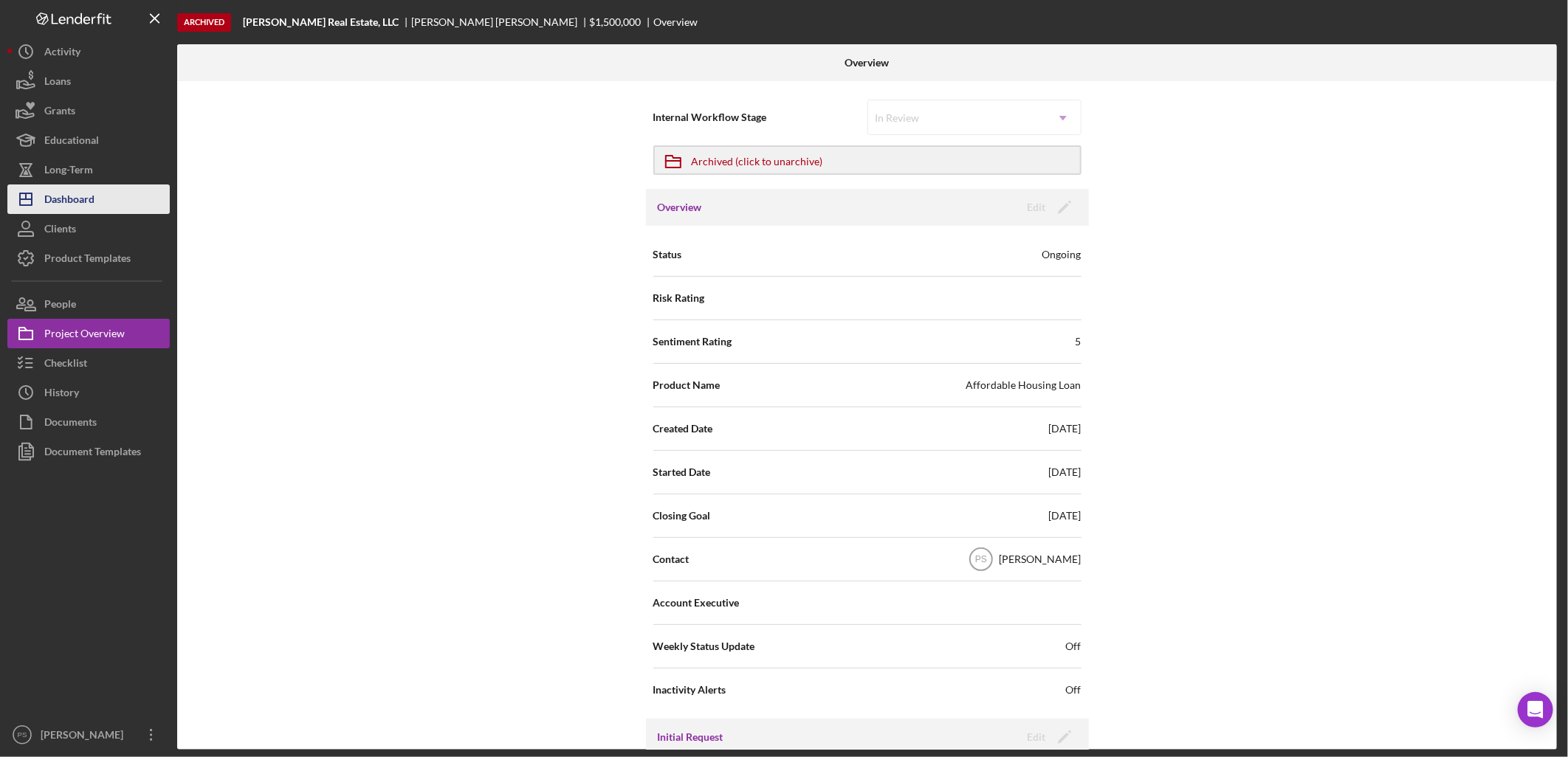
click at [103, 208] on button "Icon/Dashboard Dashboard" at bounding box center [88, 198] width 163 height 29
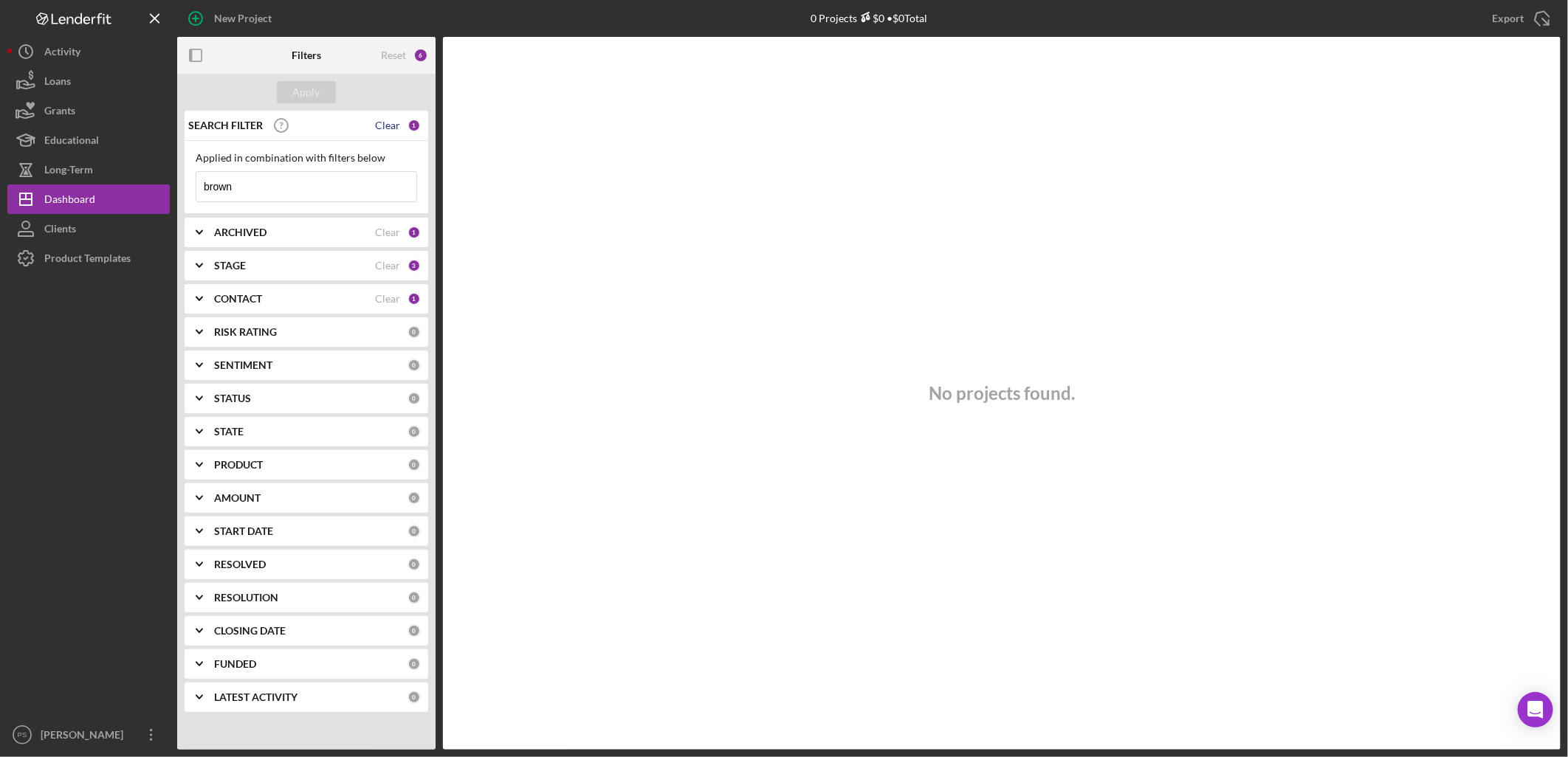
click at [391, 124] on div "Clear" at bounding box center [388, 125] width 25 height 12
click at [309, 93] on div "Apply" at bounding box center [306, 92] width 28 height 23
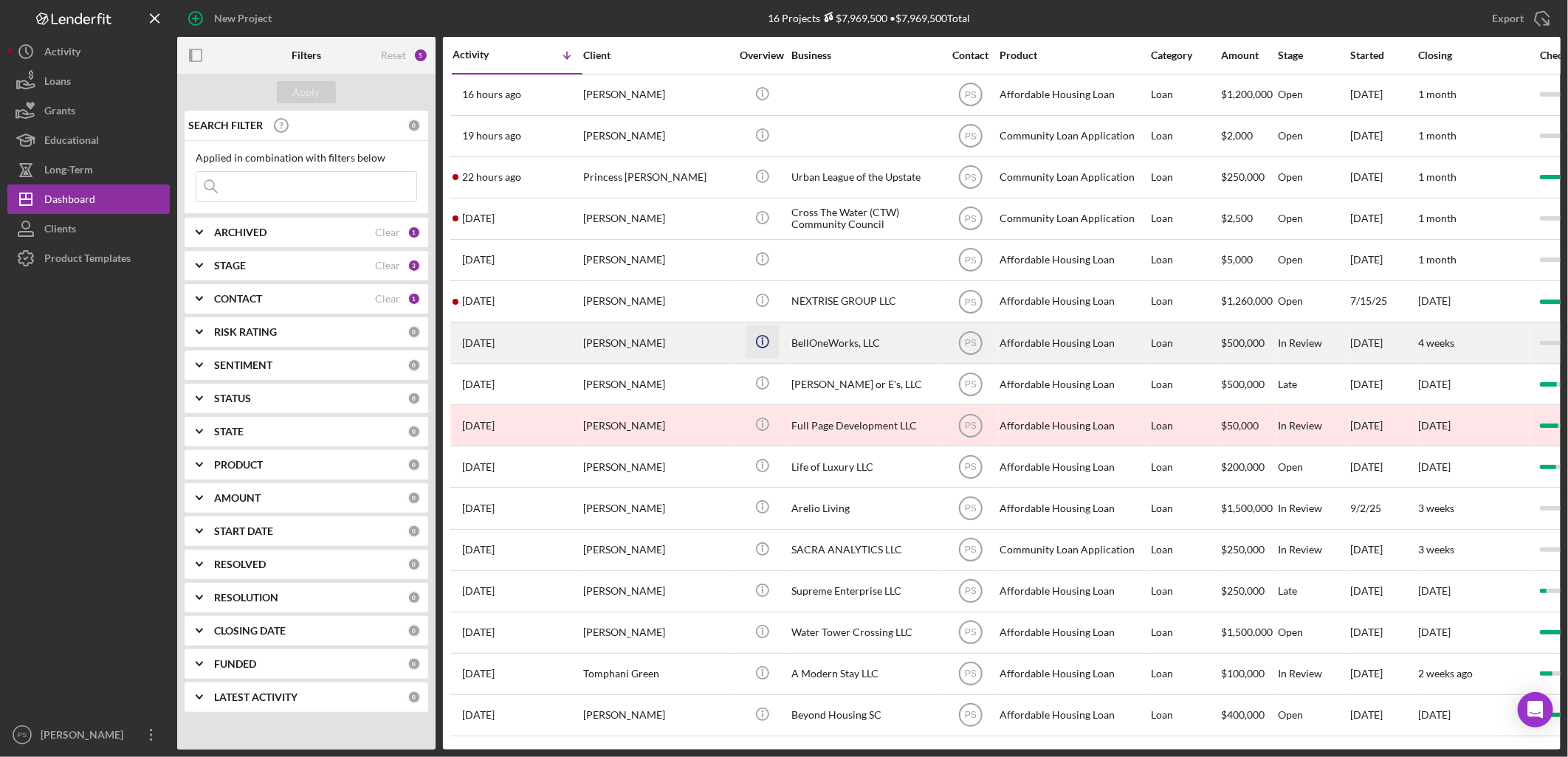
scroll to position [16, 0]
